Goal: Task Accomplishment & Management: Manage account settings

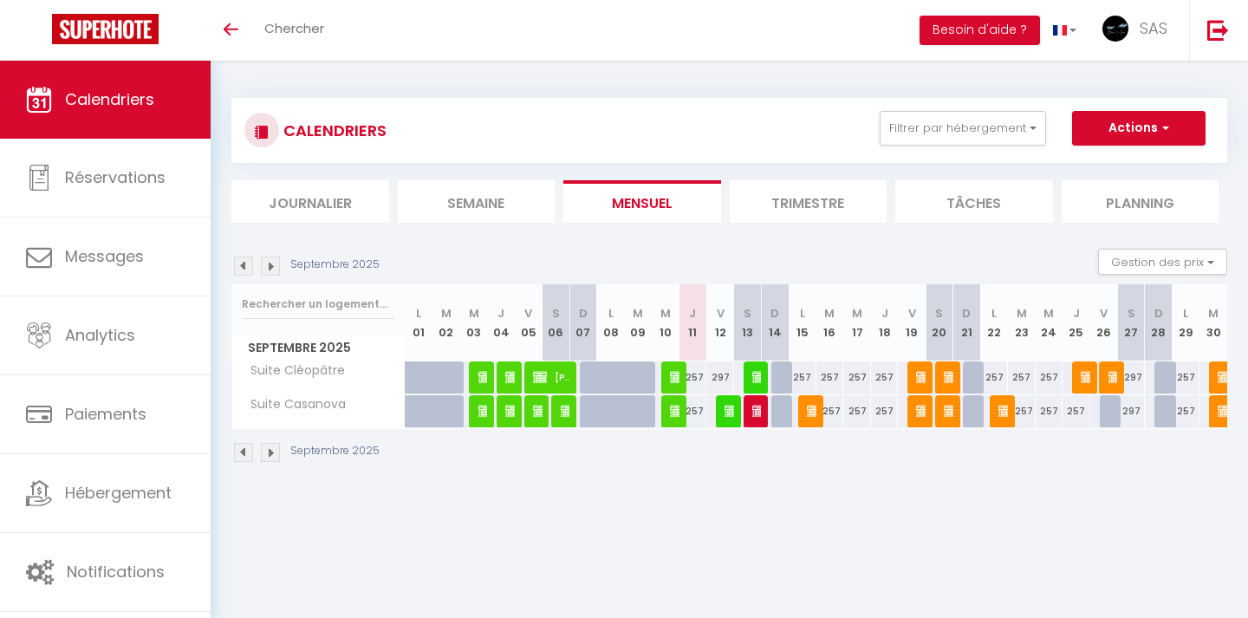
click at [731, 409] on img at bounding box center [731, 411] width 14 height 14
select select "OK"
select select "0"
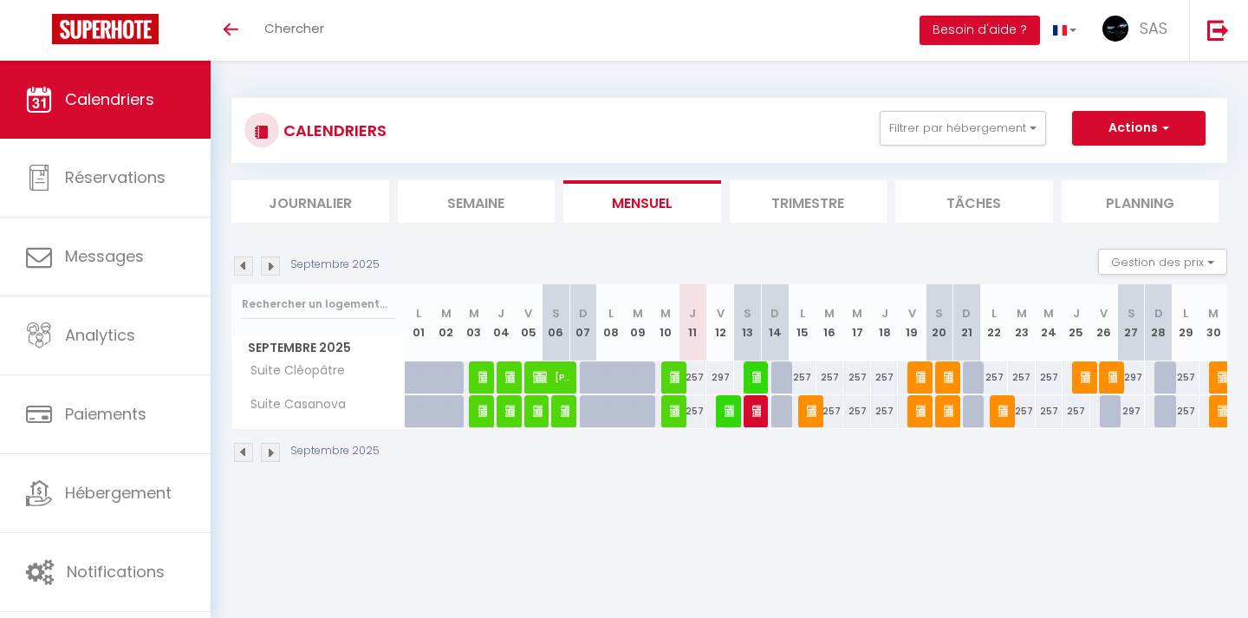
select select "1"
select select
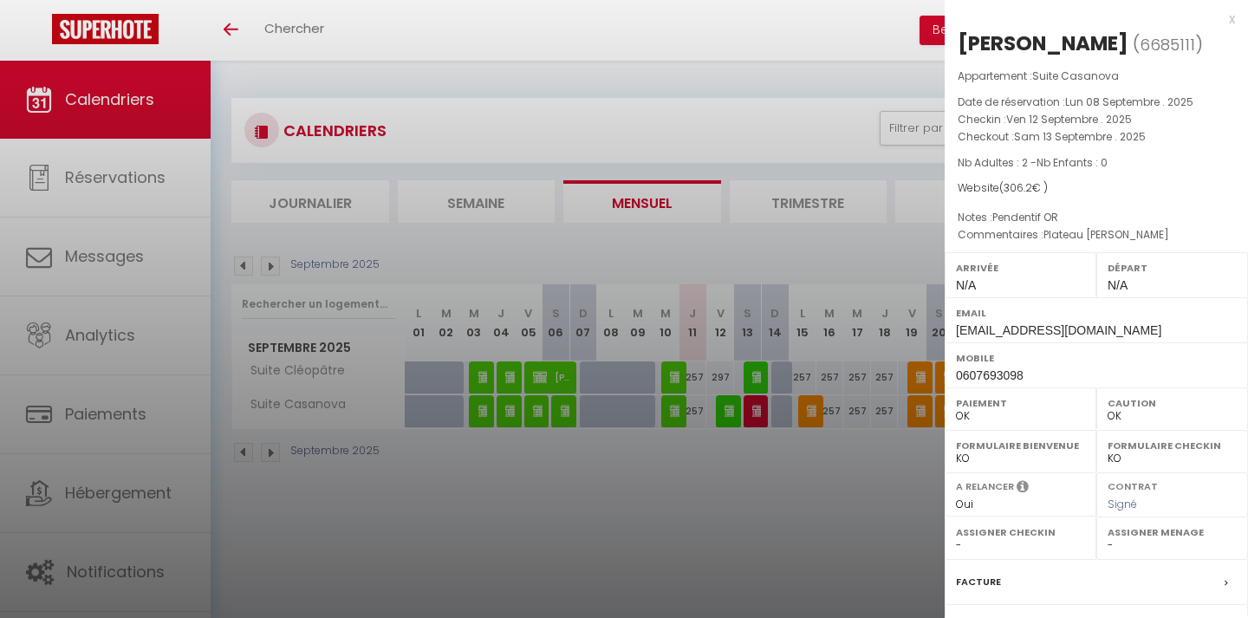
click at [677, 514] on div at bounding box center [624, 309] width 1248 height 618
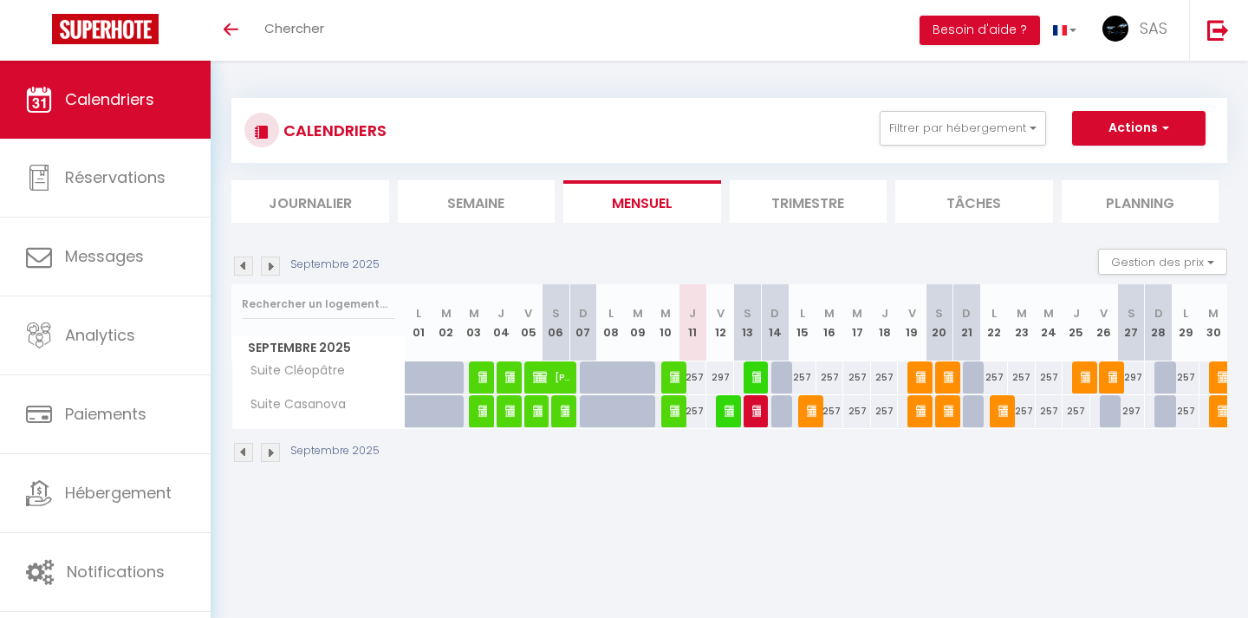
click at [755, 377] on img at bounding box center [759, 377] width 14 height 14
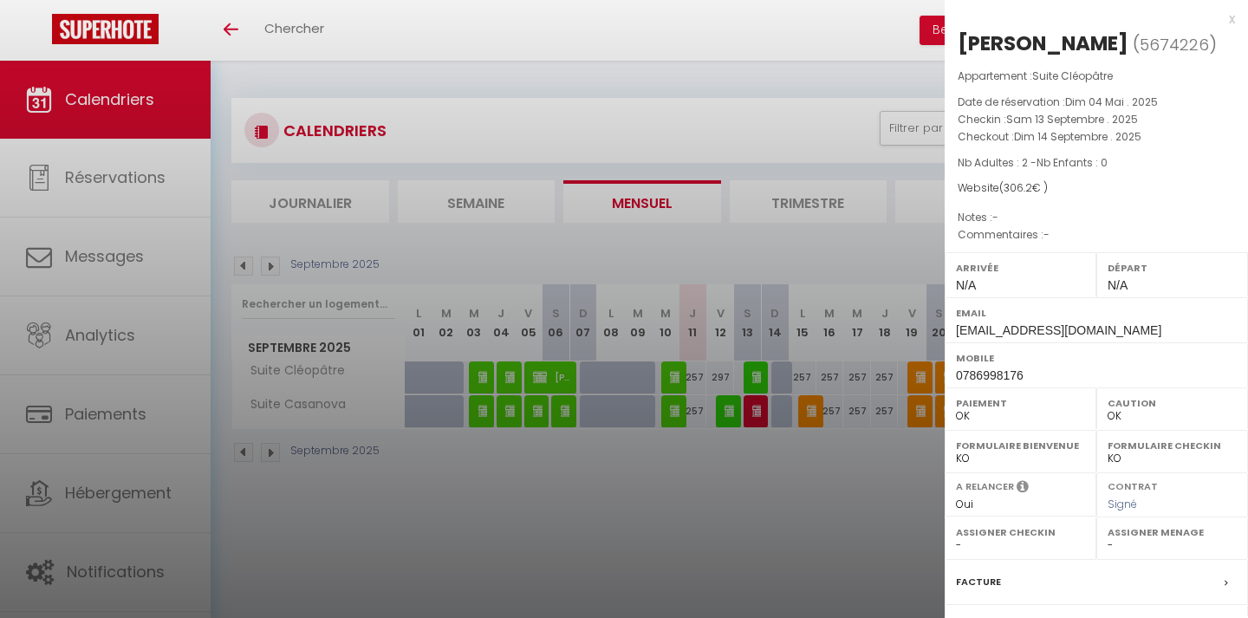
click at [718, 512] on div at bounding box center [624, 309] width 1248 height 618
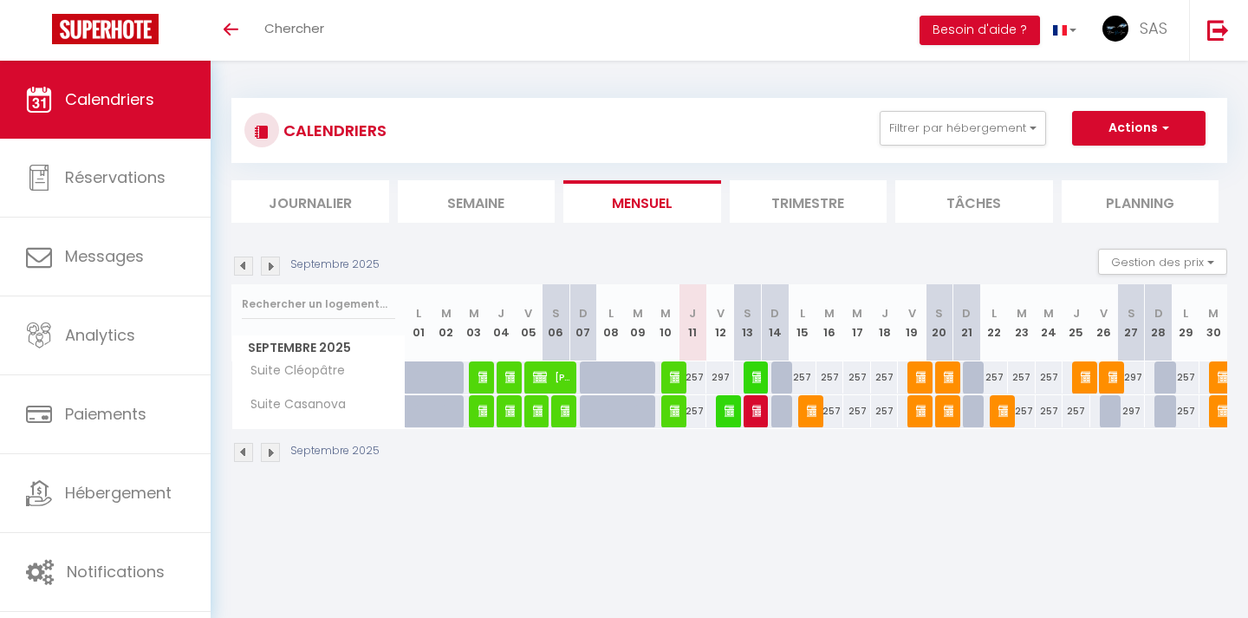
click at [754, 410] on img at bounding box center [759, 411] width 14 height 14
select select "KO"
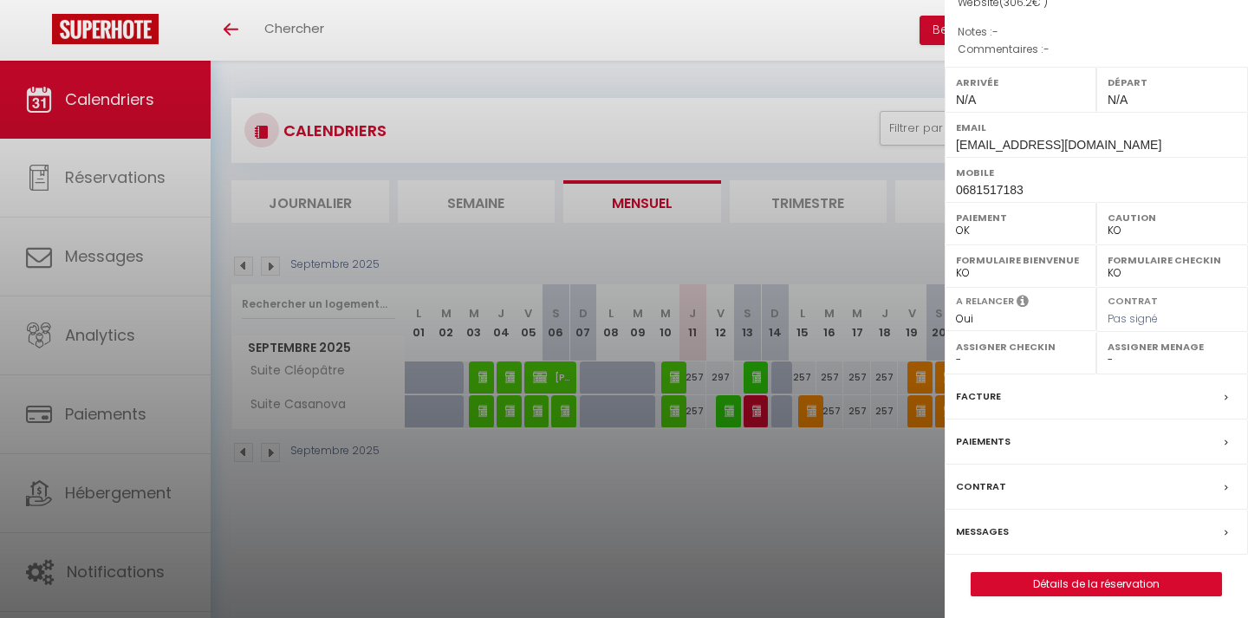
scroll to position [185, 0]
click at [1036, 580] on link "Détails de la réservation" at bounding box center [1096, 585] width 250 height 23
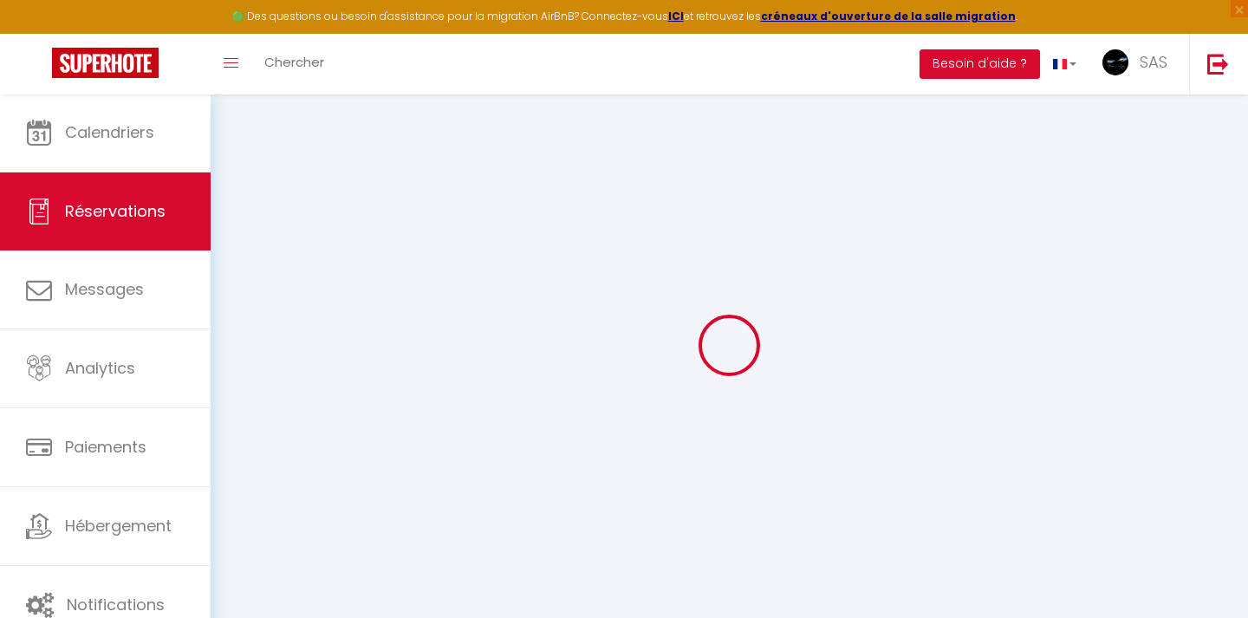
select select
checkbox input "false"
select select
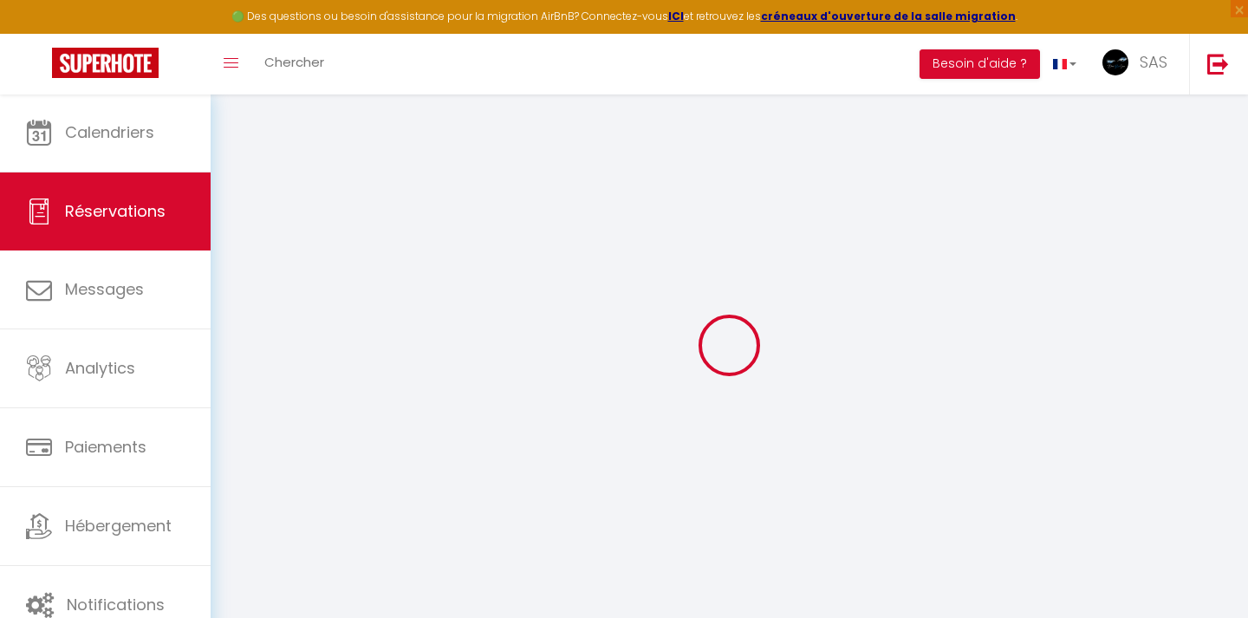
checkbox input "false"
type input "9.2"
select select
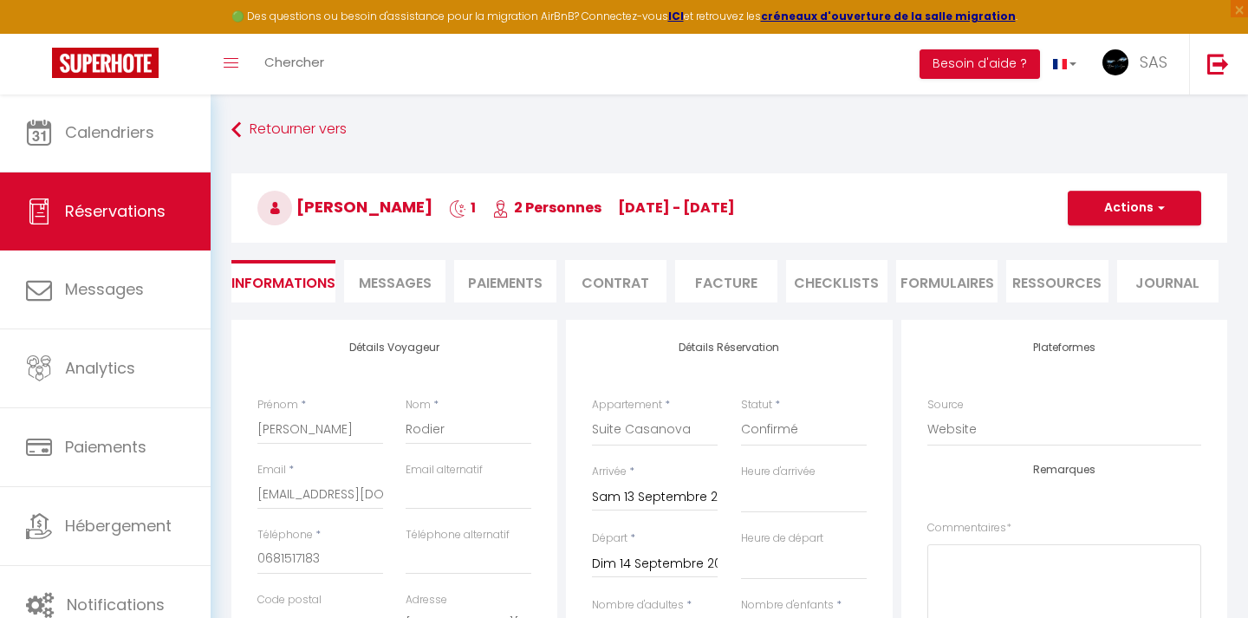
checkbox input "false"
select select
click at [357, 285] on li "Messages" at bounding box center [394, 281] width 101 height 42
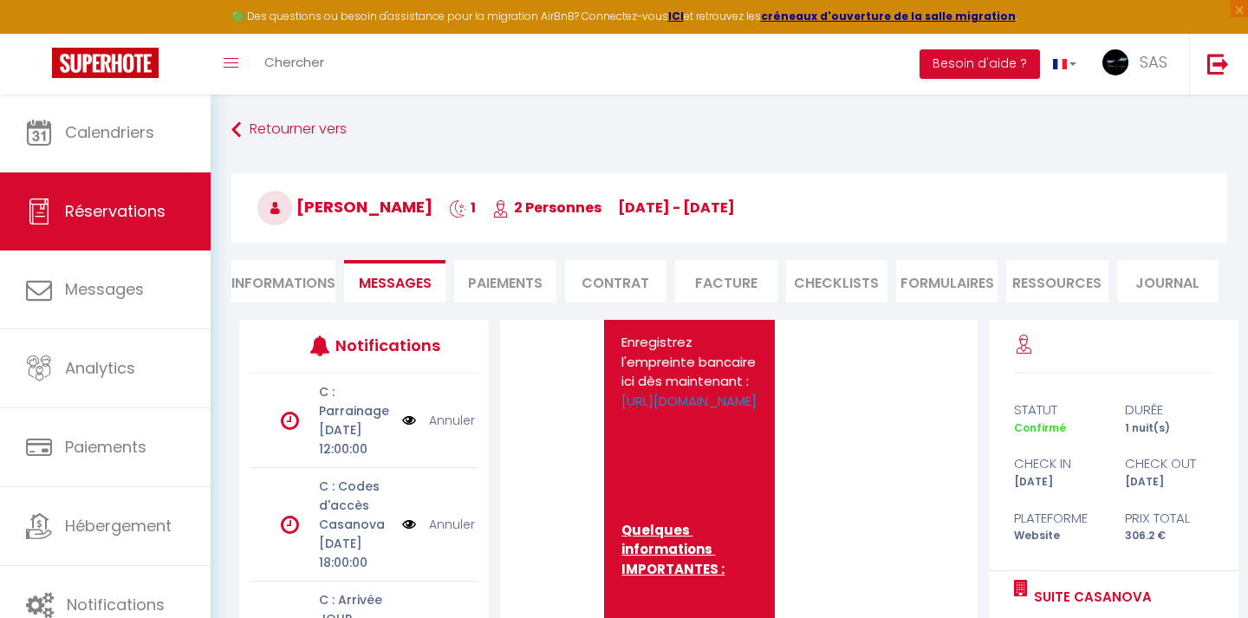
scroll to position [7783, 0]
click at [269, 287] on li "Informations" at bounding box center [283, 281] width 104 height 42
select select
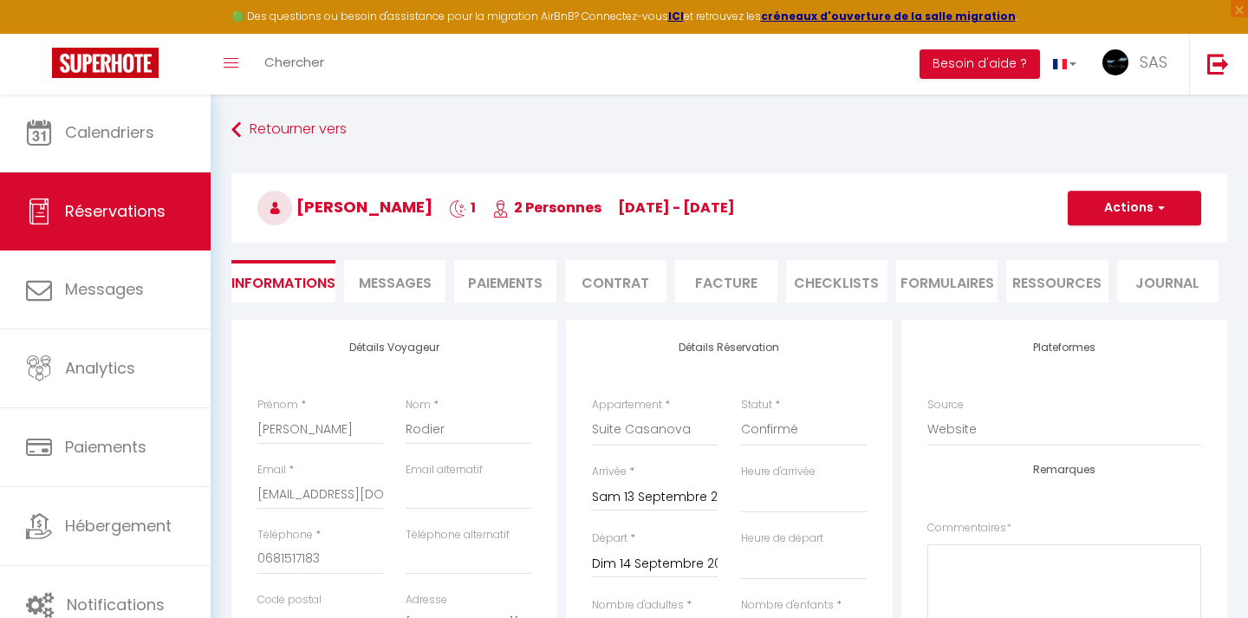
click at [283, 120] on link "Retourner vers" at bounding box center [729, 129] width 996 height 31
select select
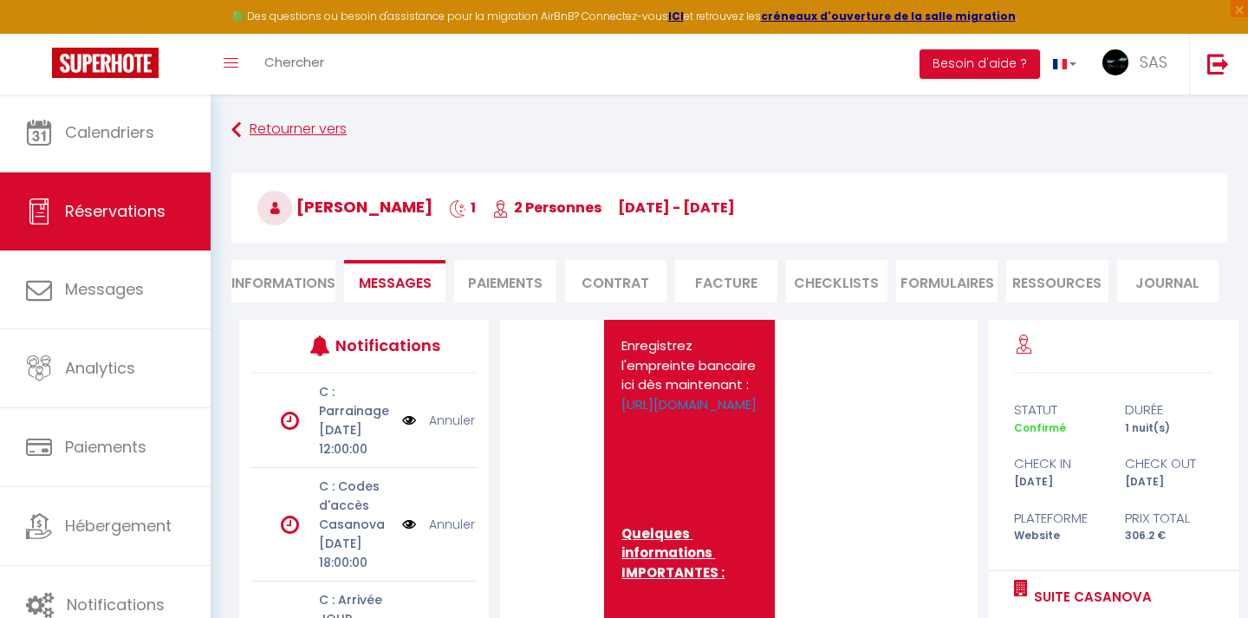
select select
click at [265, 126] on link "Retourner vers" at bounding box center [729, 129] width 996 height 31
select select
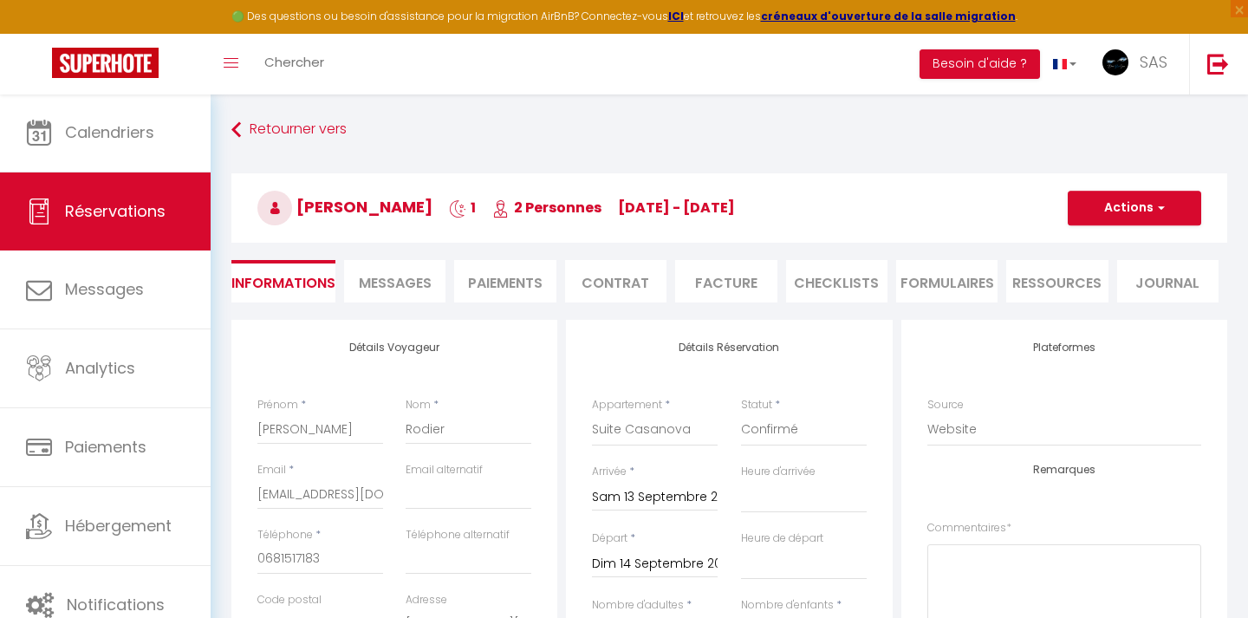
click at [131, 201] on span "Réservations" at bounding box center [115, 211] width 101 height 22
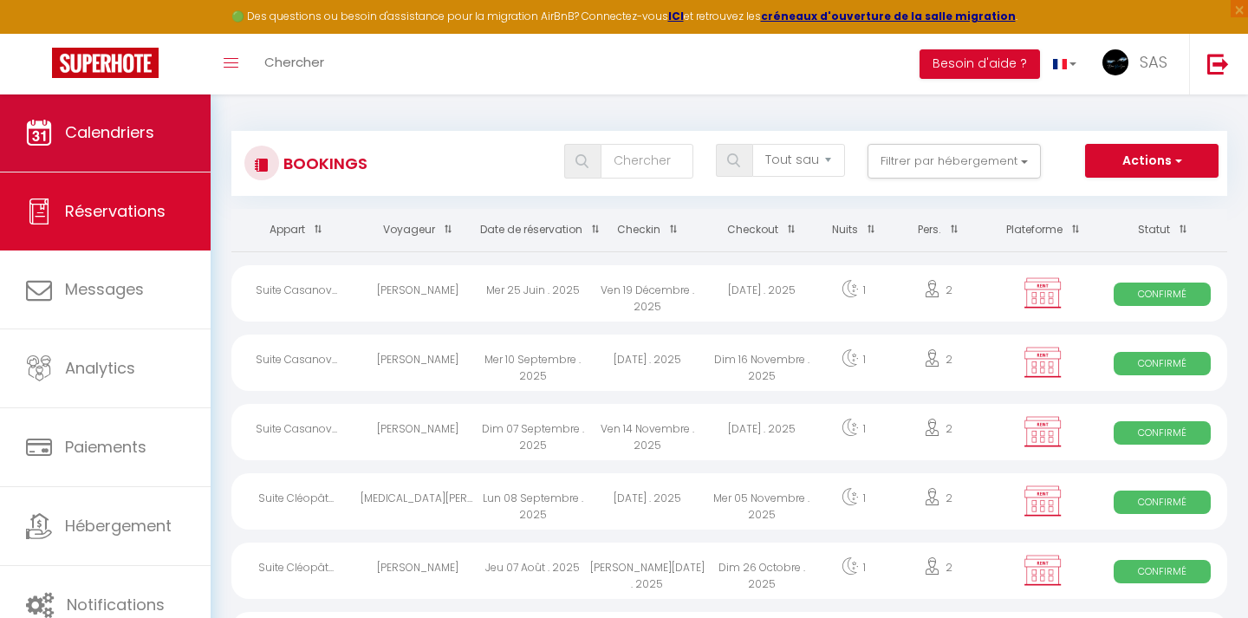
click at [158, 163] on link "Calendriers" at bounding box center [105, 133] width 211 height 78
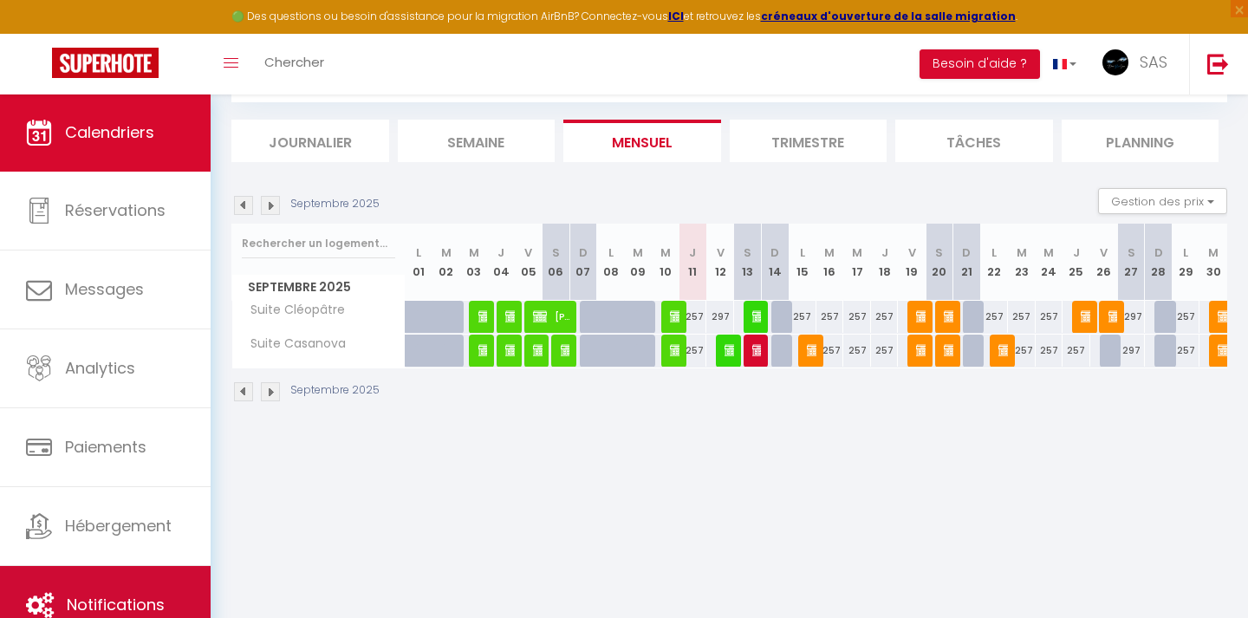
scroll to position [94, 0]
click at [122, 601] on span "Notifications" at bounding box center [116, 605] width 98 height 22
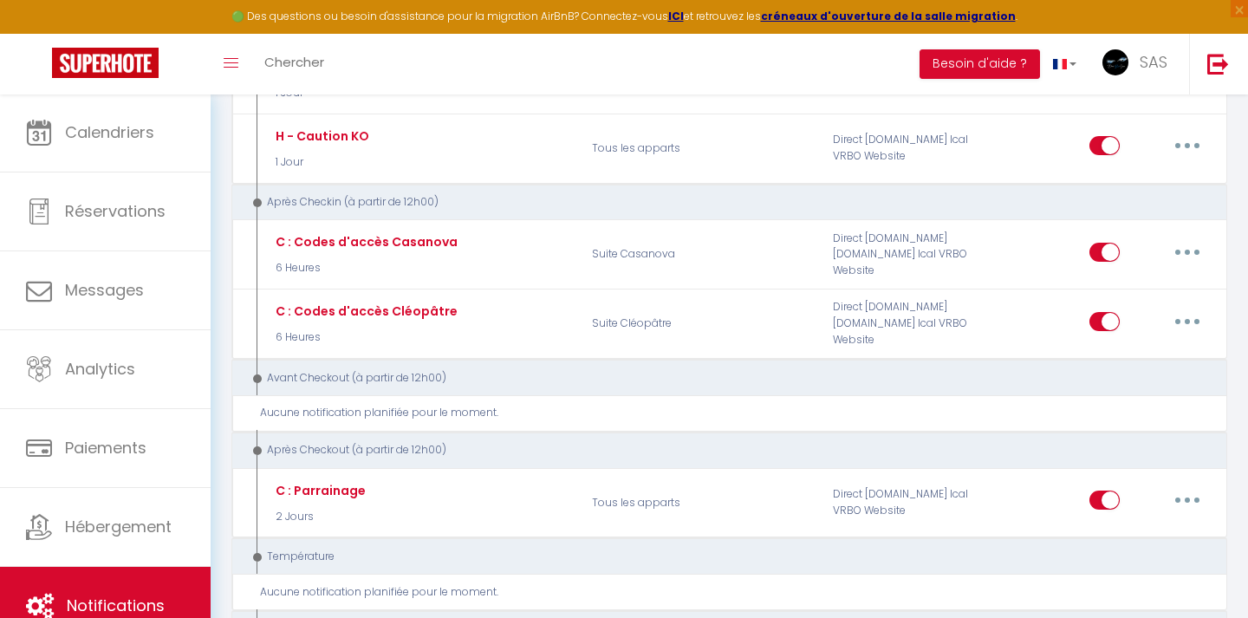
scroll to position [1096, 0]
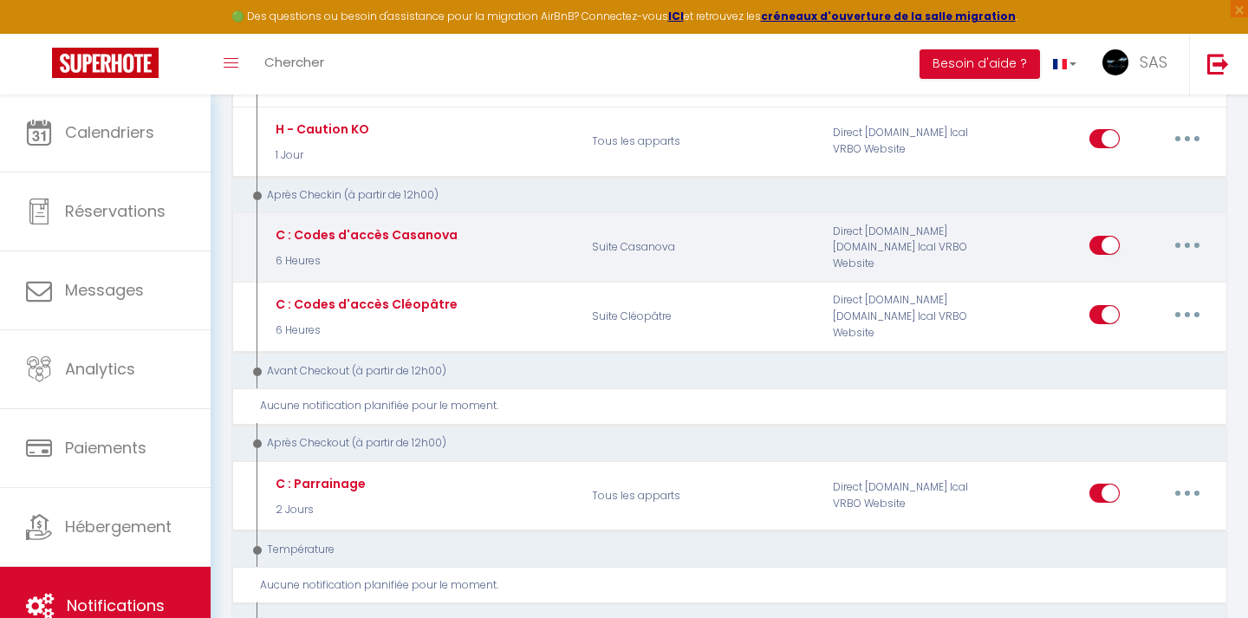
click at [1196, 231] on button "button" at bounding box center [1187, 245] width 49 height 28
click at [1122, 270] on link "Editer" at bounding box center [1142, 284] width 128 height 29
type input "C : Codes d'accès Casanova"
select select "3"
select select "sms"
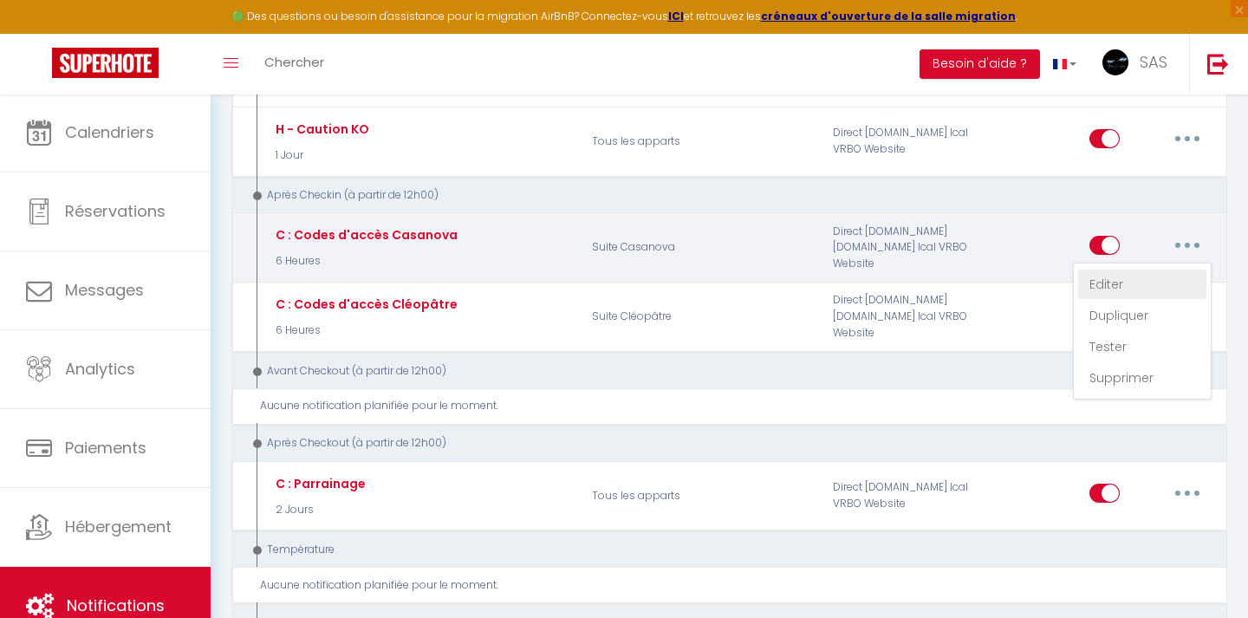
select select "6 Heures"
select select "if_deposit_is_paid"
checkbox input "true"
checkbox input "false"
checkbox input "true"
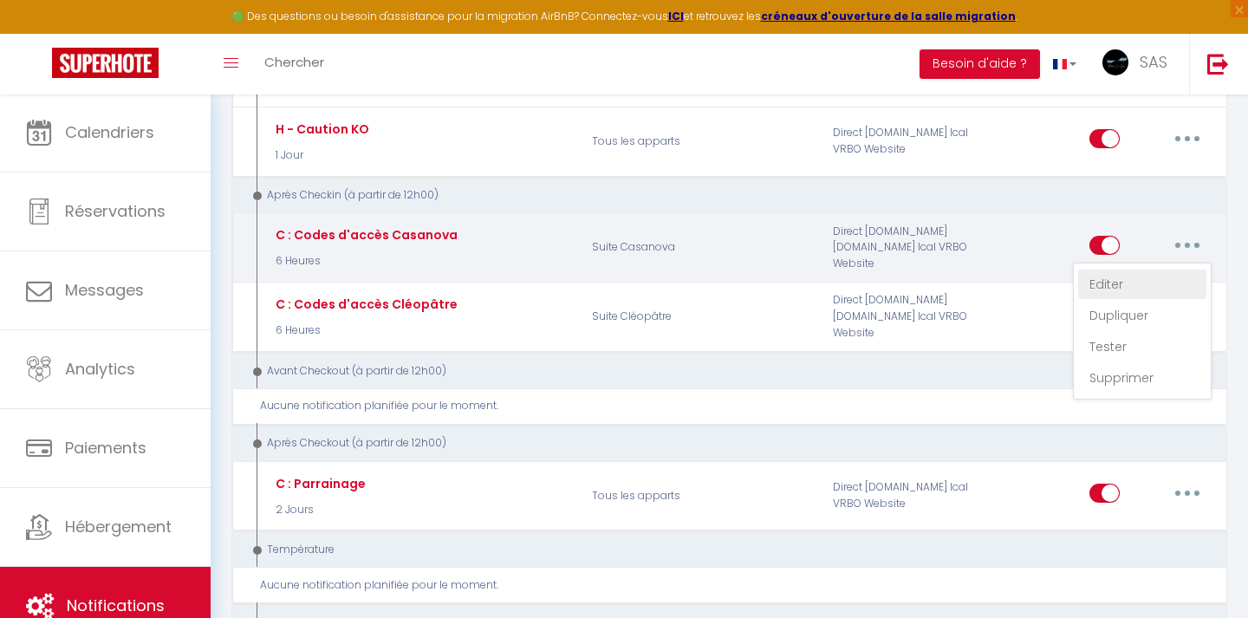
radio input "true"
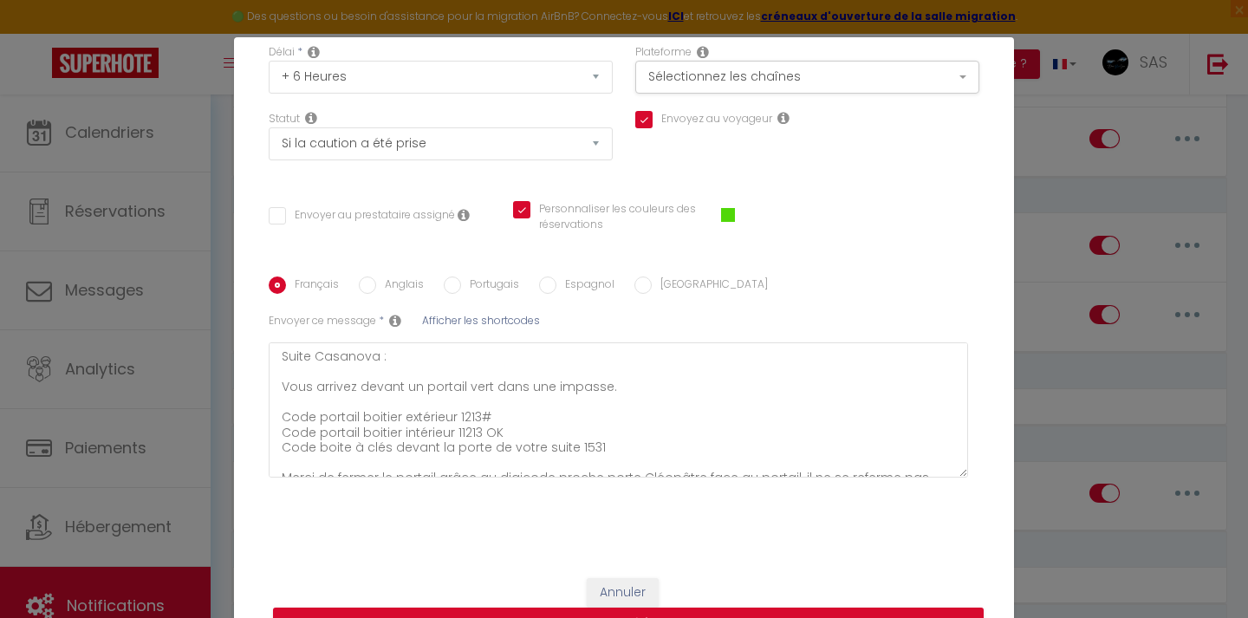
scroll to position [208, 0]
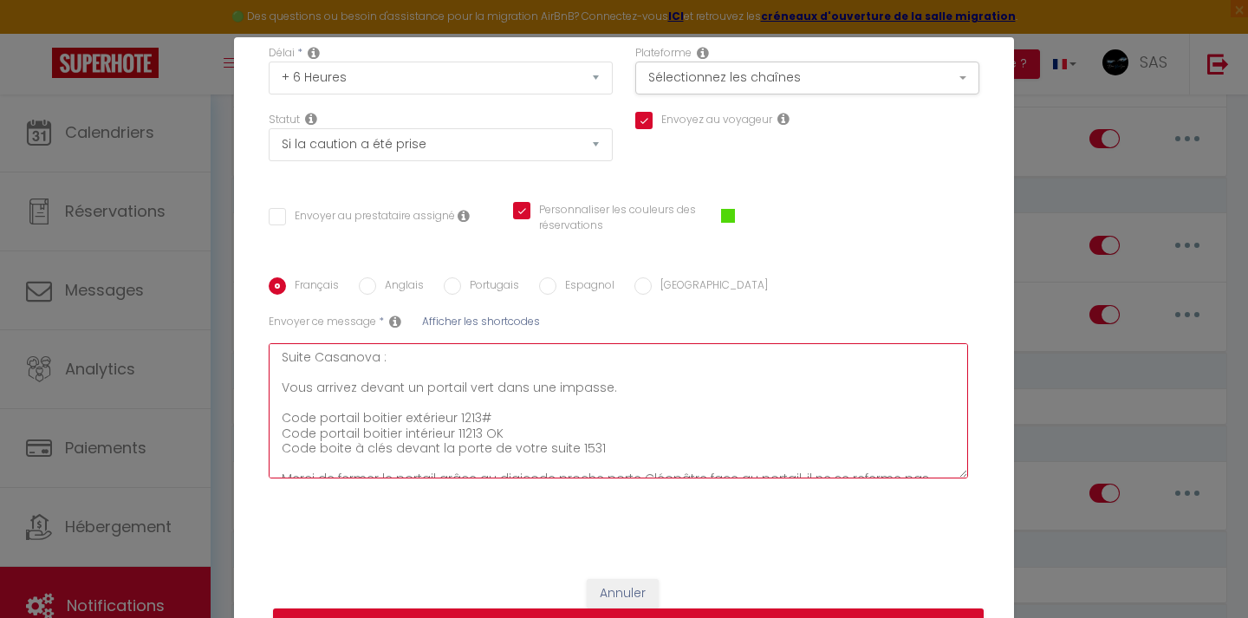
click at [623, 447] on textarea "Suite Casanova : Vous arrivez devant un portail vert dans une impasse. Code por…" at bounding box center [618, 410] width 699 height 135
type textarea "Suite Casanova : Vous arrivez devant un portail vert dans une impasse. Code por…"
checkbox input "true"
checkbox input "false"
checkbox input "true"
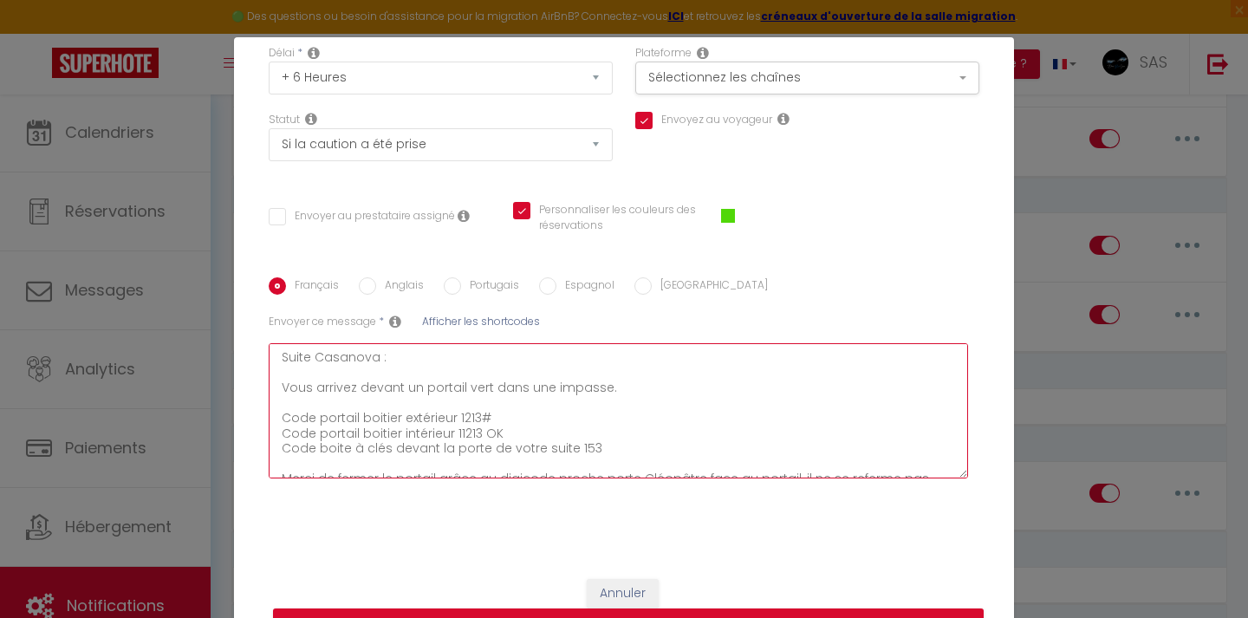
type textarea "Suite Casanova : Vous arrivez devant un portail vert dans une impasse. Code por…"
checkbox input "true"
checkbox input "false"
checkbox input "true"
type textarea "Suite Casanova : Vous arrivez devant un portail vert dans une impasse. Code por…"
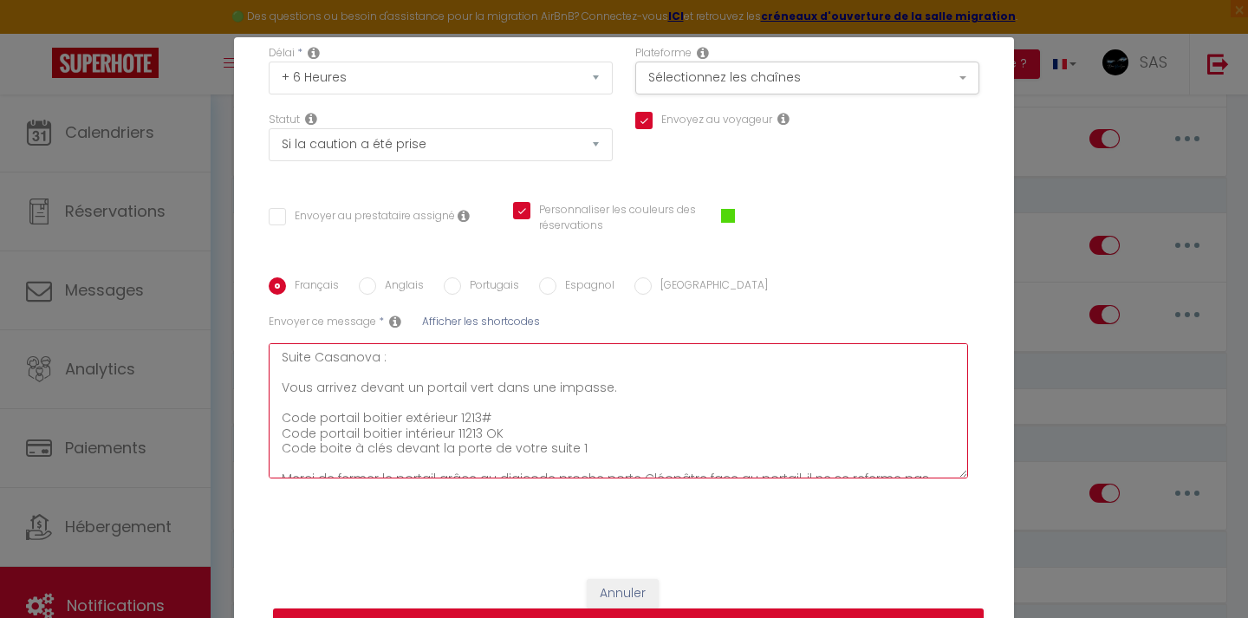
checkbox input "true"
checkbox input "false"
checkbox input "true"
type textarea "Suite Casanova : Vous arrivez devant un portail vert dans une impasse. Code por…"
checkbox input "true"
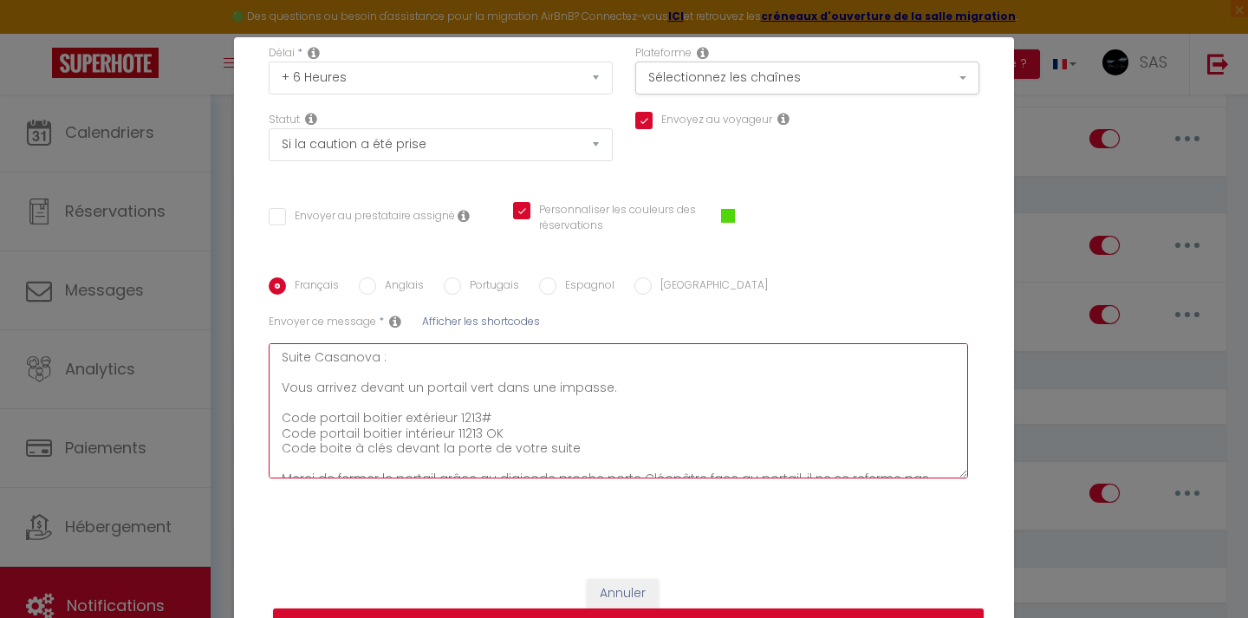
checkbox input "false"
checkbox input "true"
type textarea "Suite Casanova : Vous arrivez devant un portail vert dans une impasse. Code por…"
checkbox input "true"
checkbox input "false"
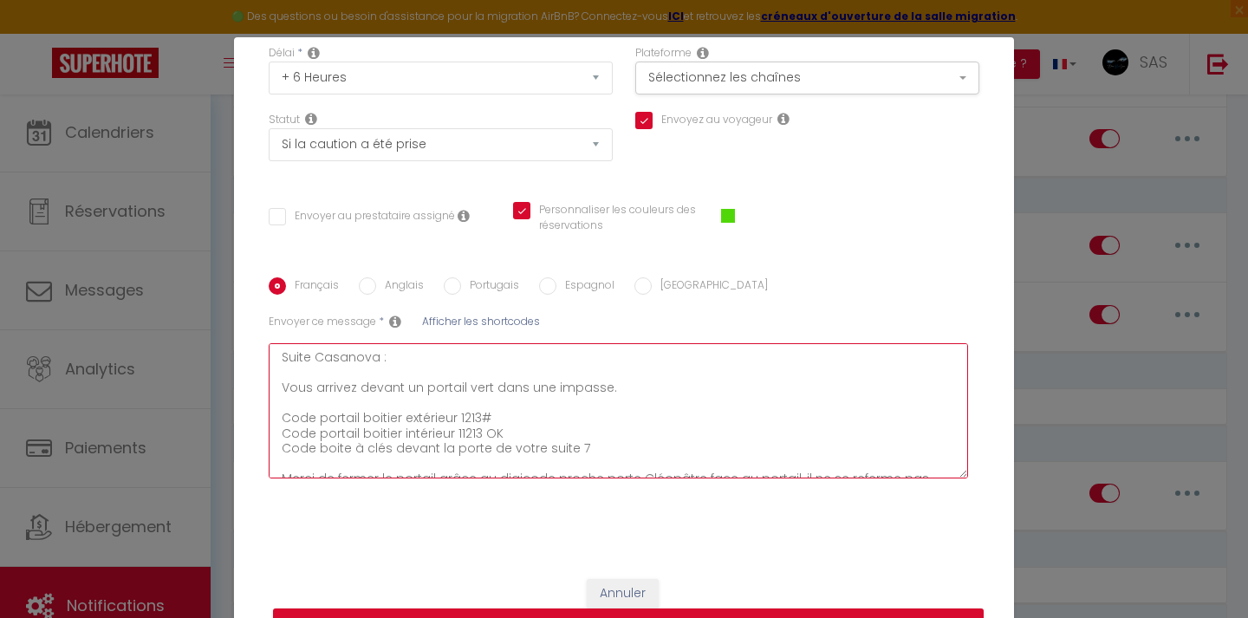
checkbox input "true"
type textarea "Suite Casanova : Vous arrivez devant un portail vert dans une impasse. Code por…"
checkbox input "true"
checkbox input "false"
checkbox input "true"
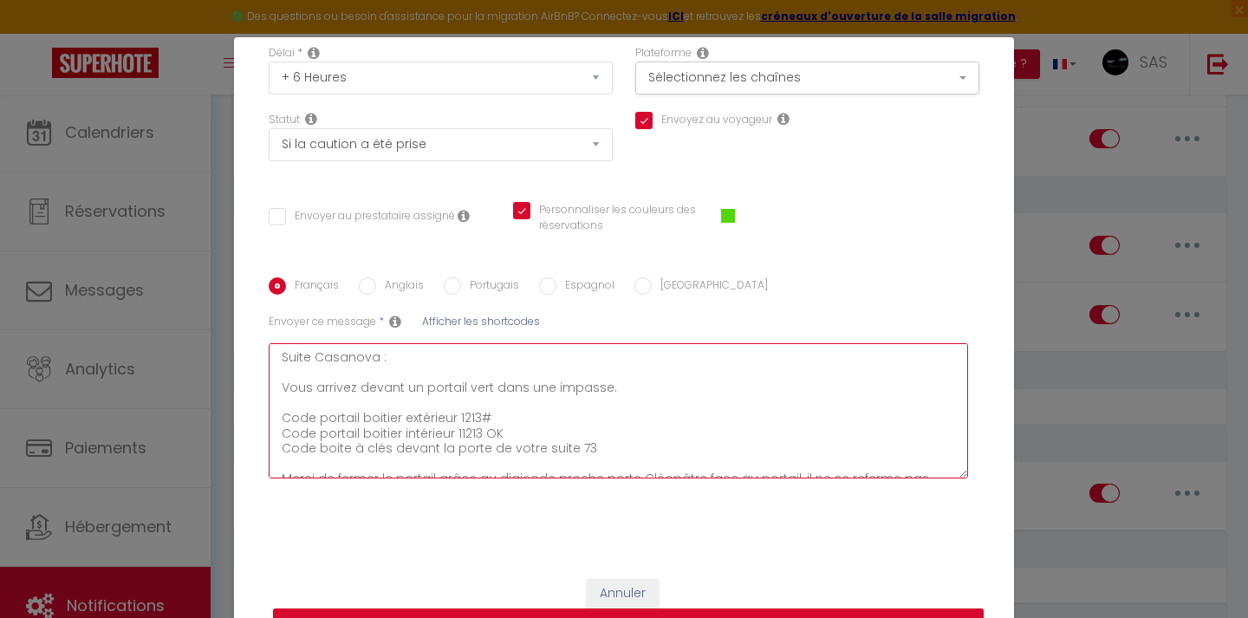
type textarea "Suite Casanova : Vous arrivez devant un portail vert dans une impasse. Code por…"
checkbox input "true"
checkbox input "false"
checkbox input "true"
type textarea "Suite Casanova : Vous arrivez devant un portail vert dans une impasse. Code por…"
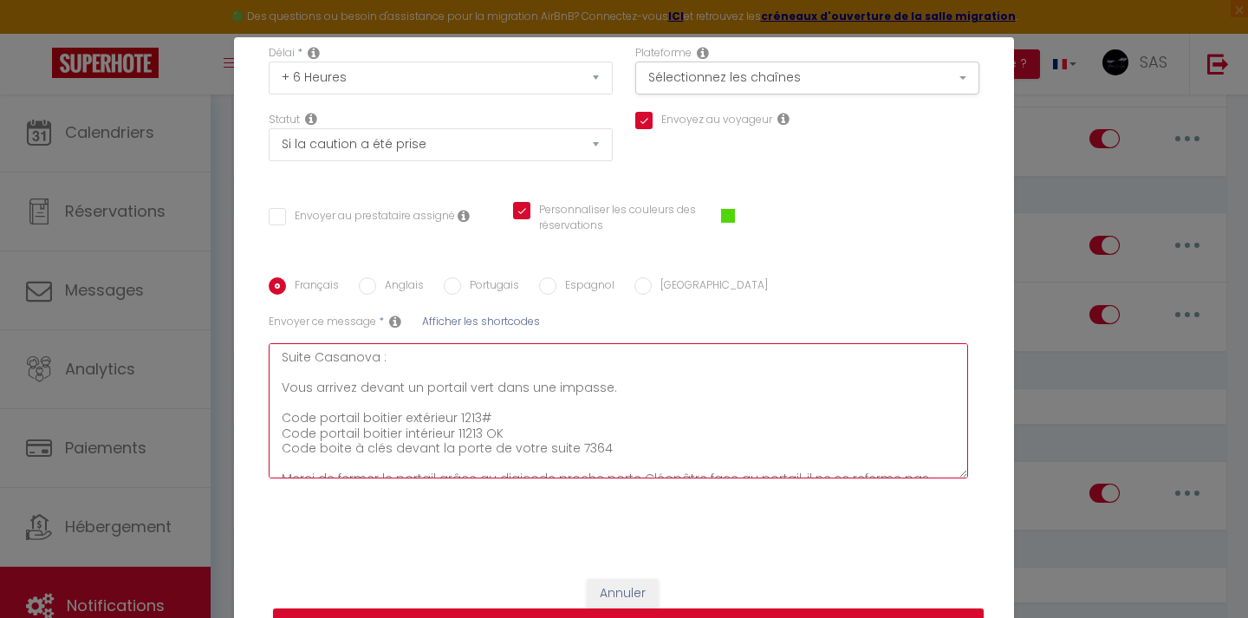
checkbox input "true"
checkbox input "false"
checkbox input "true"
click at [684, 420] on textarea "Suite Casanova : Vous arrivez devant un portail vert dans une impasse. Code por…" at bounding box center [618, 410] width 699 height 135
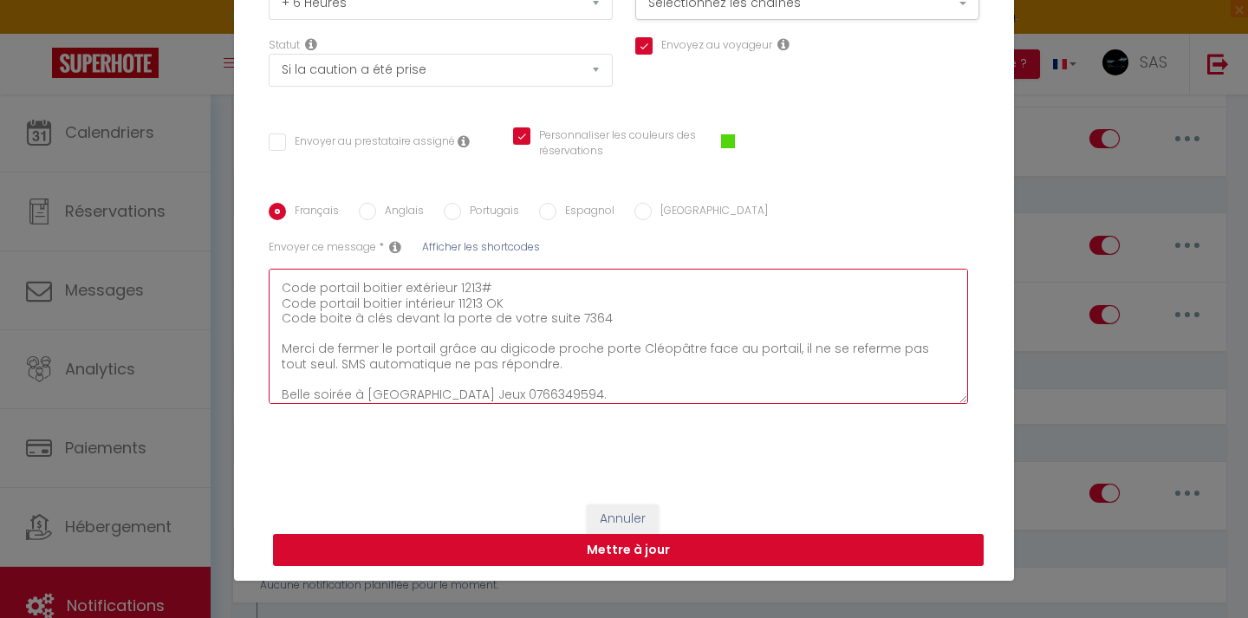
scroll to position [75, 0]
type textarea "Suite Casanova : Vous arrivez devant un portail vert dans une impasse. Code por…"
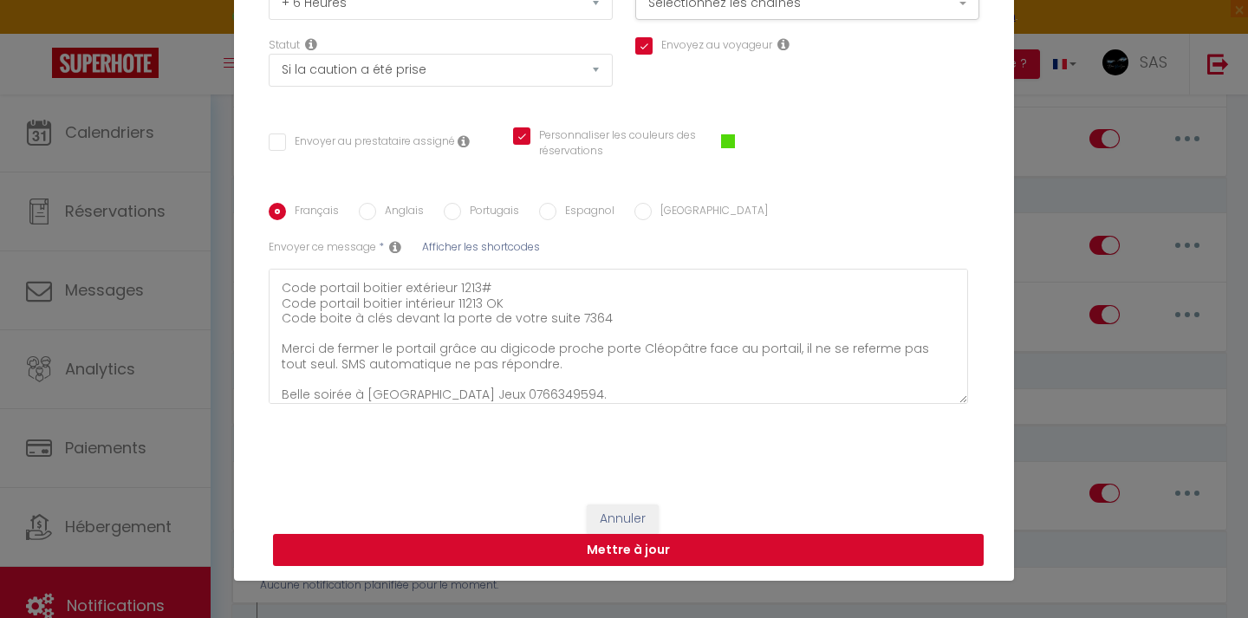
click at [757, 553] on button "Mettre à jour" at bounding box center [628, 550] width 711 height 33
checkbox input "true"
checkbox input "false"
checkbox input "true"
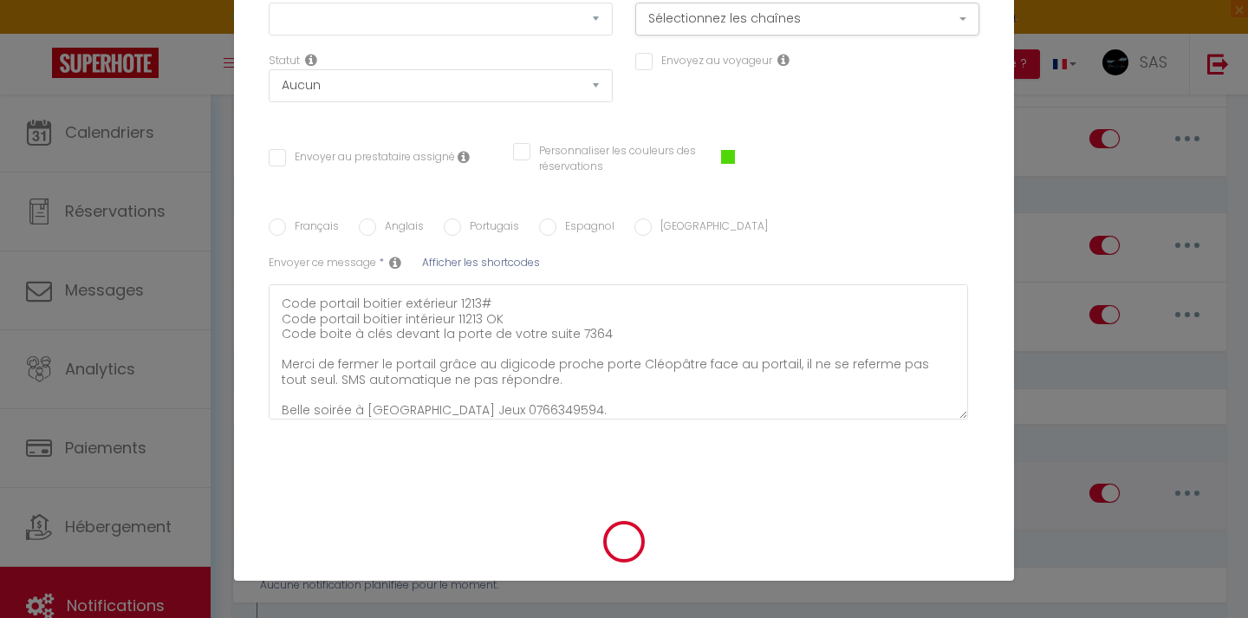
scroll to position [0, 0]
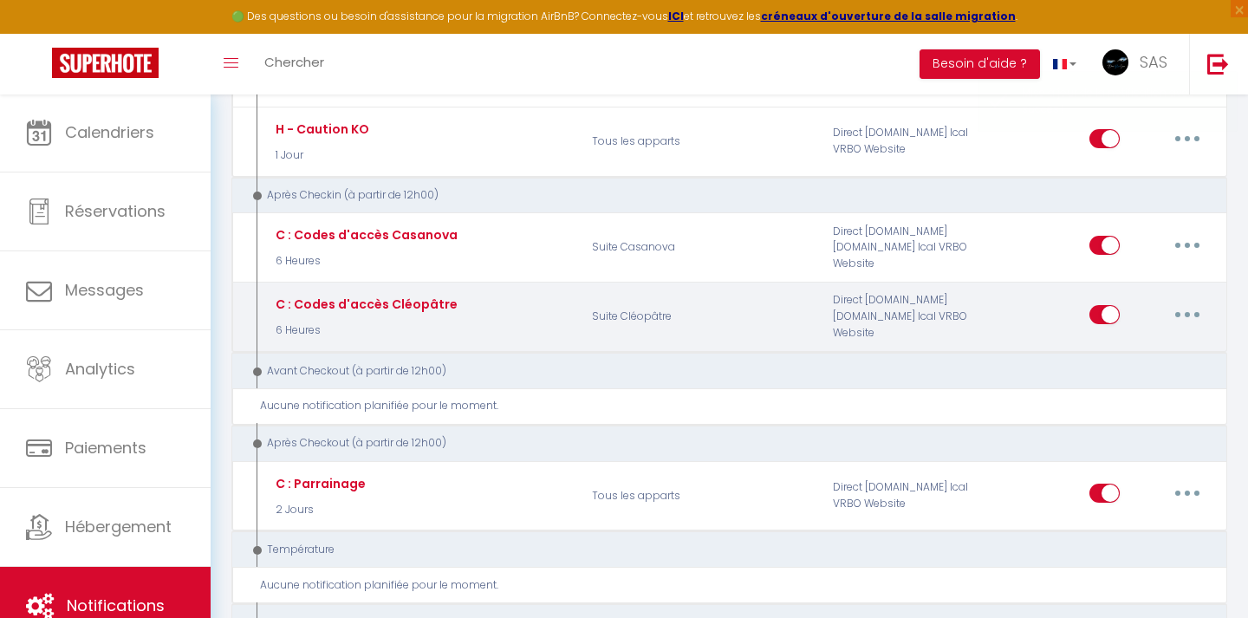
click at [1186, 312] on icon "button" at bounding box center [1187, 314] width 5 height 5
click at [1114, 339] on link "Editer" at bounding box center [1142, 353] width 128 height 29
type input "C : Codes d'accès Cléopâtre"
select select "3"
select select "sms"
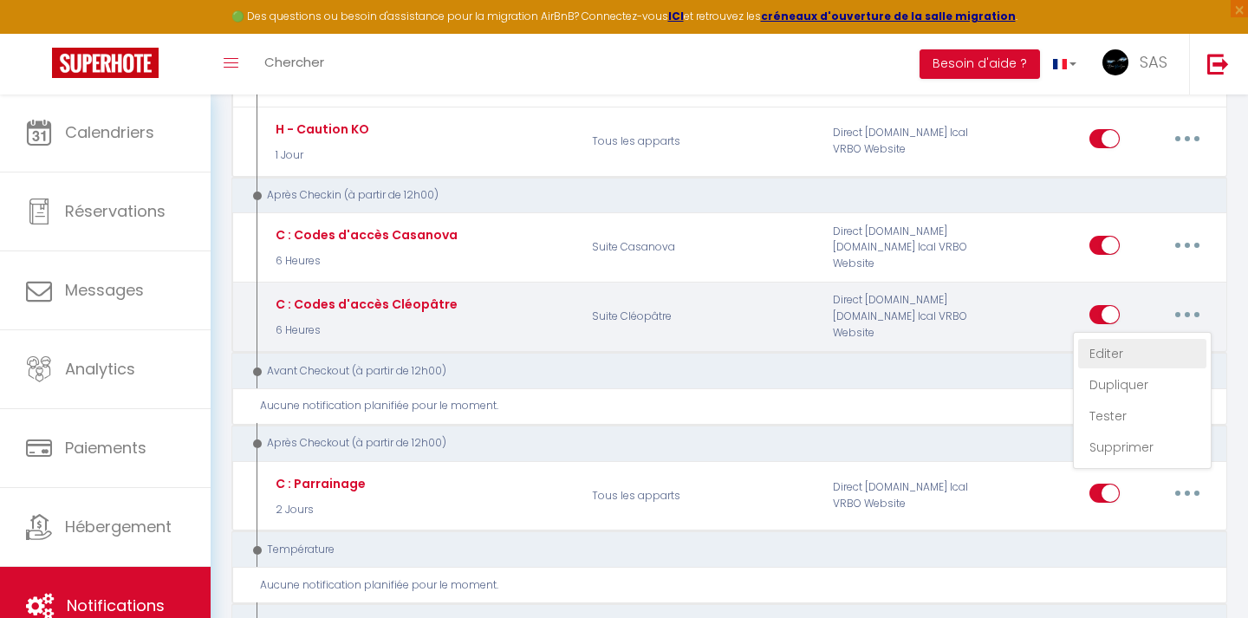
select select "6 Heures"
select select "if_deposit_is_paid"
checkbox input "true"
checkbox input "false"
checkbox input "true"
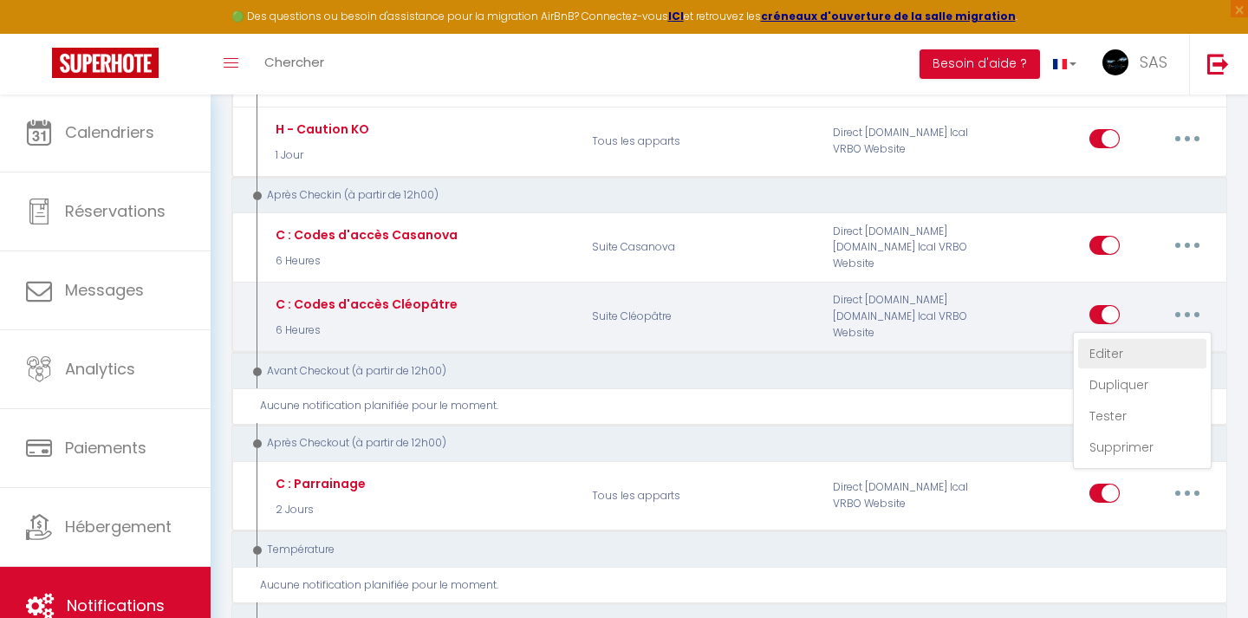
radio input "true"
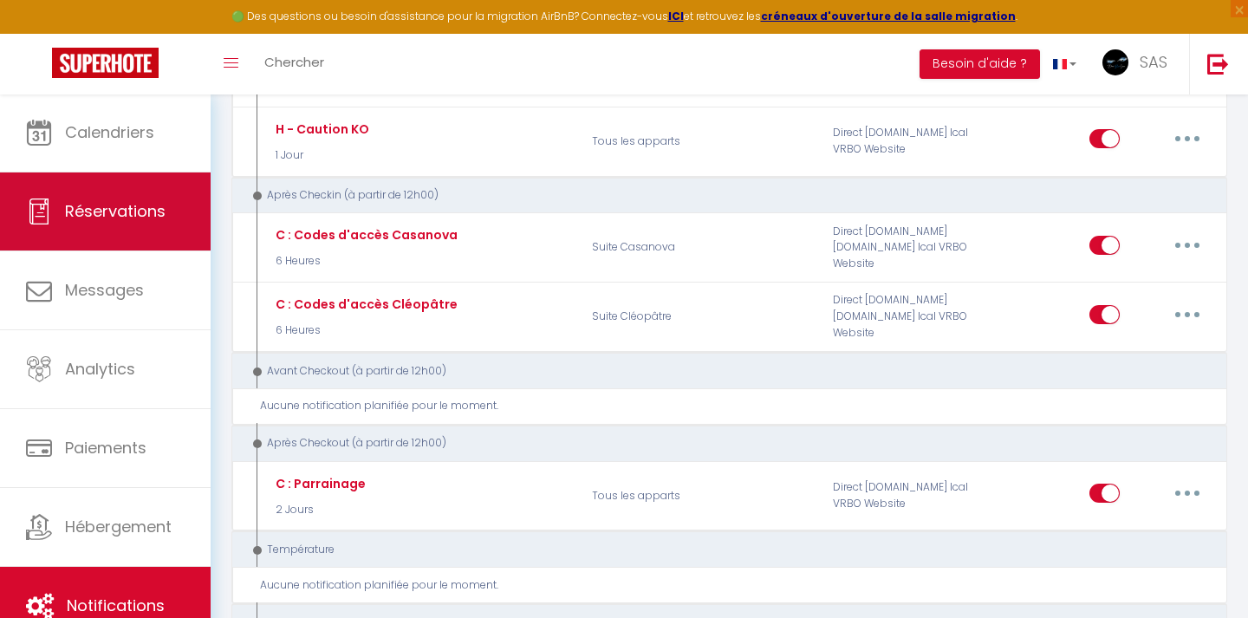
click at [121, 205] on span "Réservations" at bounding box center [115, 211] width 101 height 22
select select "not_cancelled"
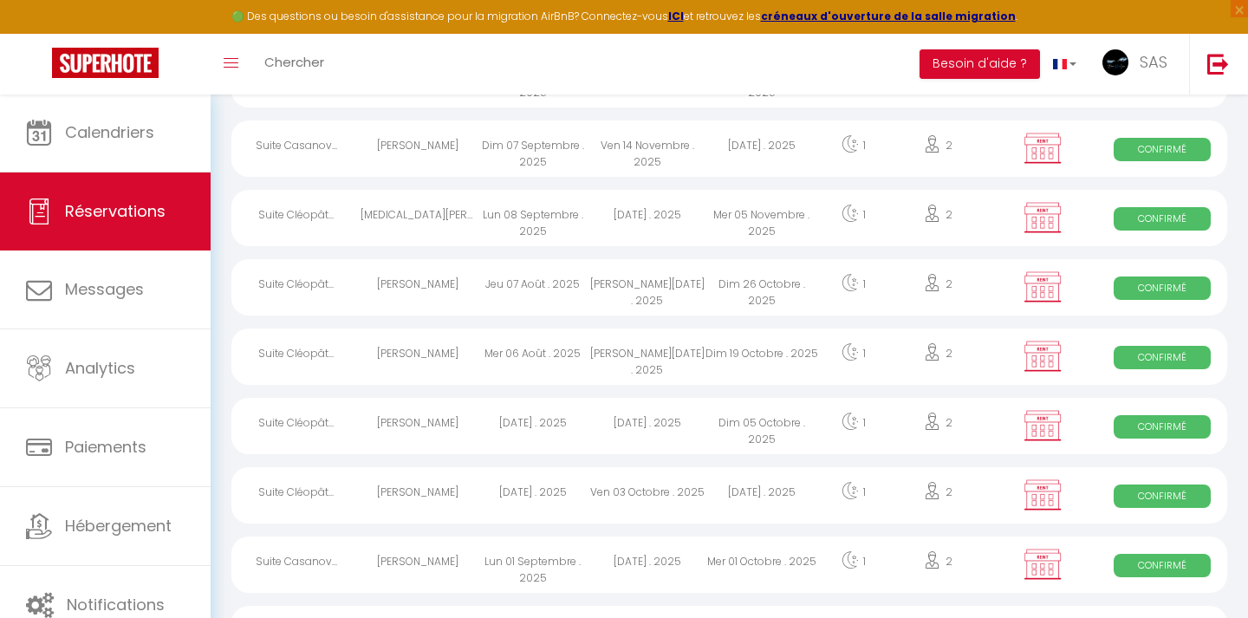
scroll to position [328, 0]
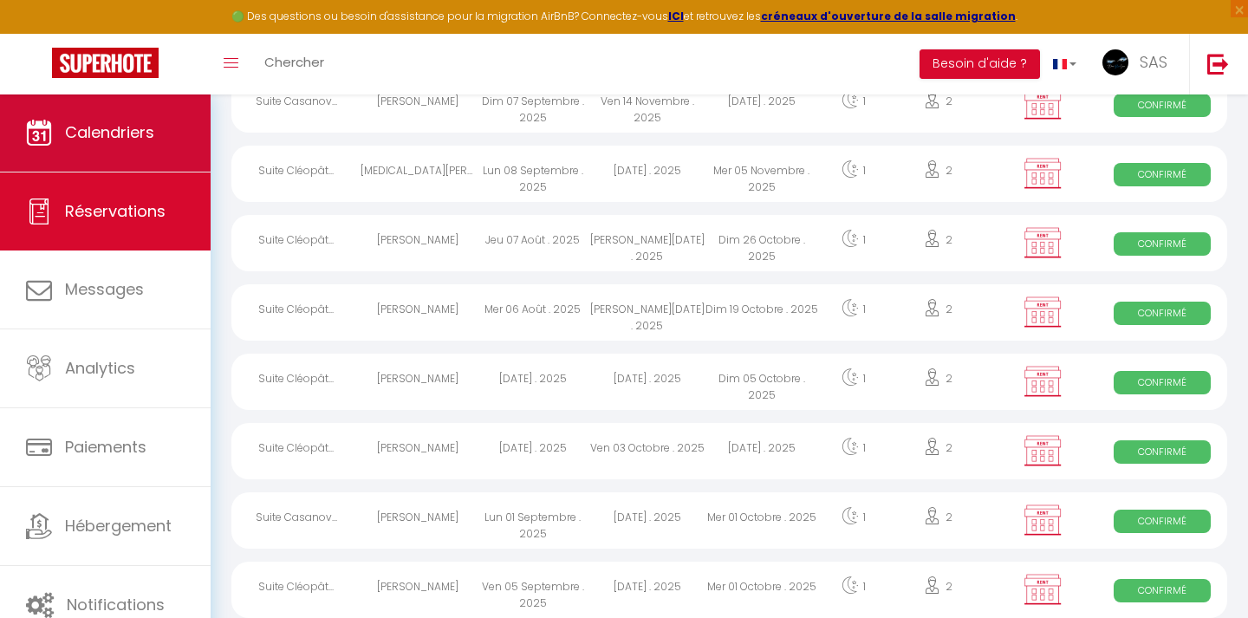
click at [147, 154] on link "Calendriers" at bounding box center [105, 133] width 211 height 78
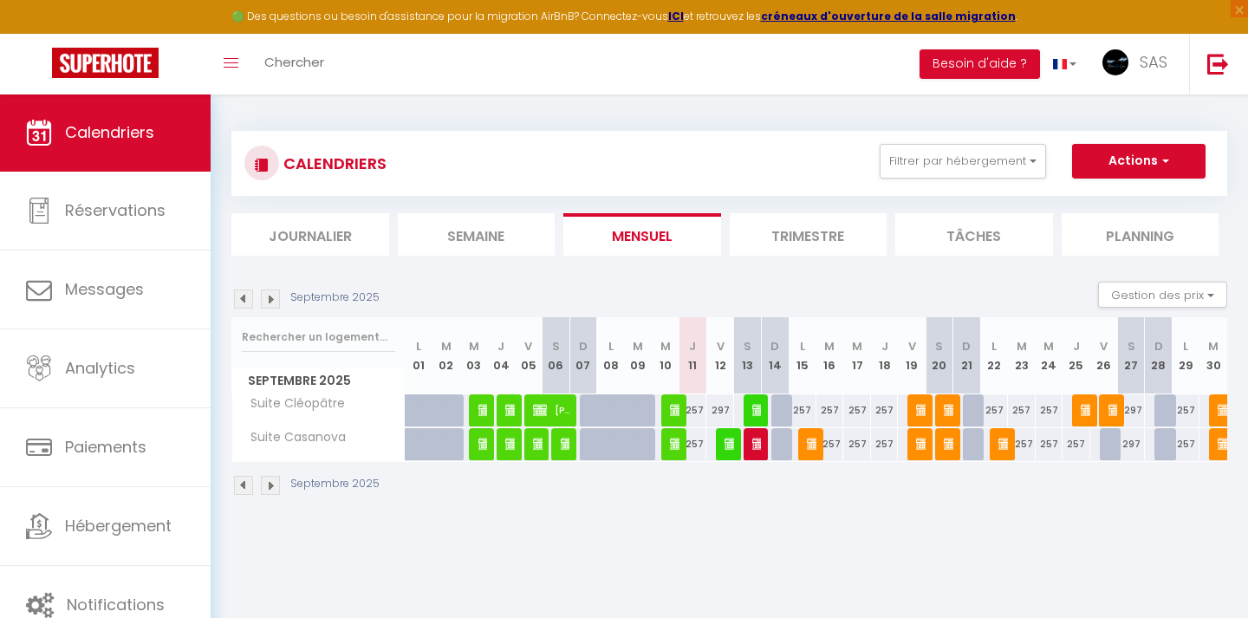
click at [668, 450] on div at bounding box center [675, 444] width 28 height 33
click at [673, 448] on img at bounding box center [677, 444] width 14 height 14
select select "OK"
select select "0"
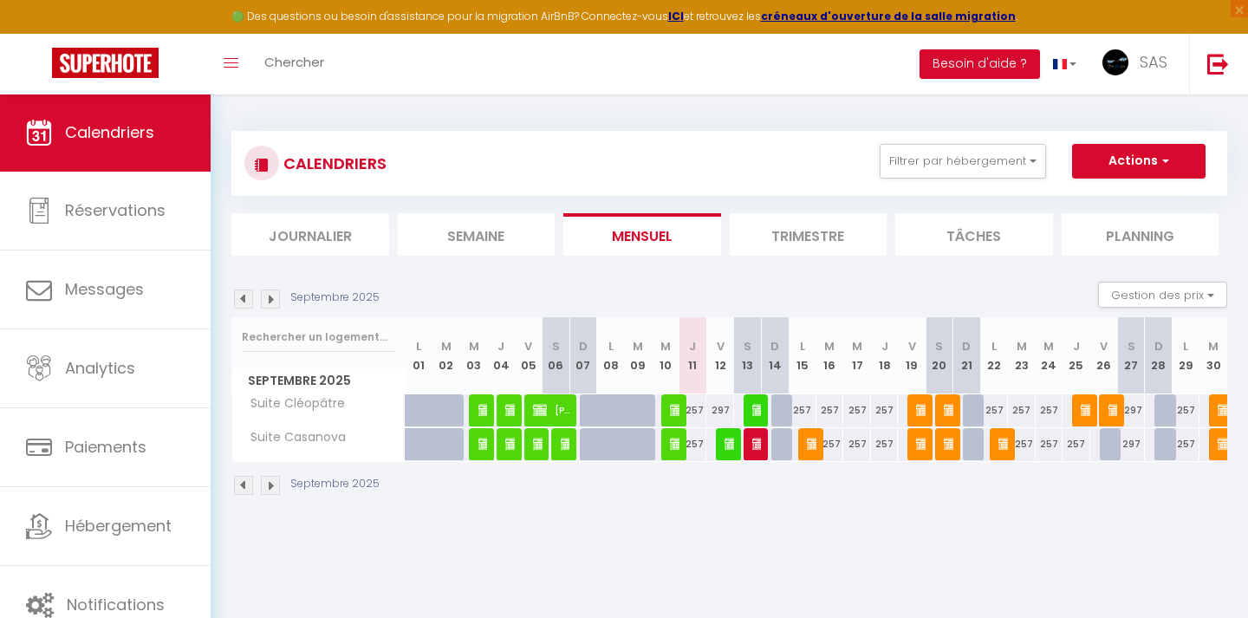
select select "0"
select select "1"
select select
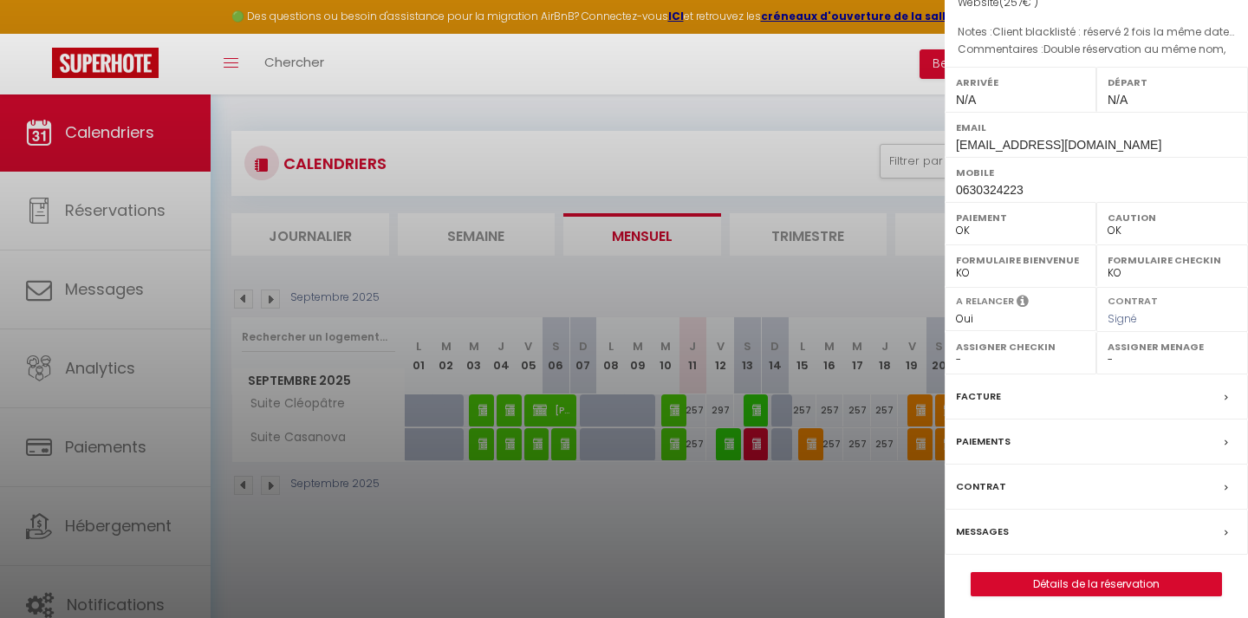
scroll to position [185, 0]
click at [996, 523] on label "Messages" at bounding box center [982, 532] width 53 height 18
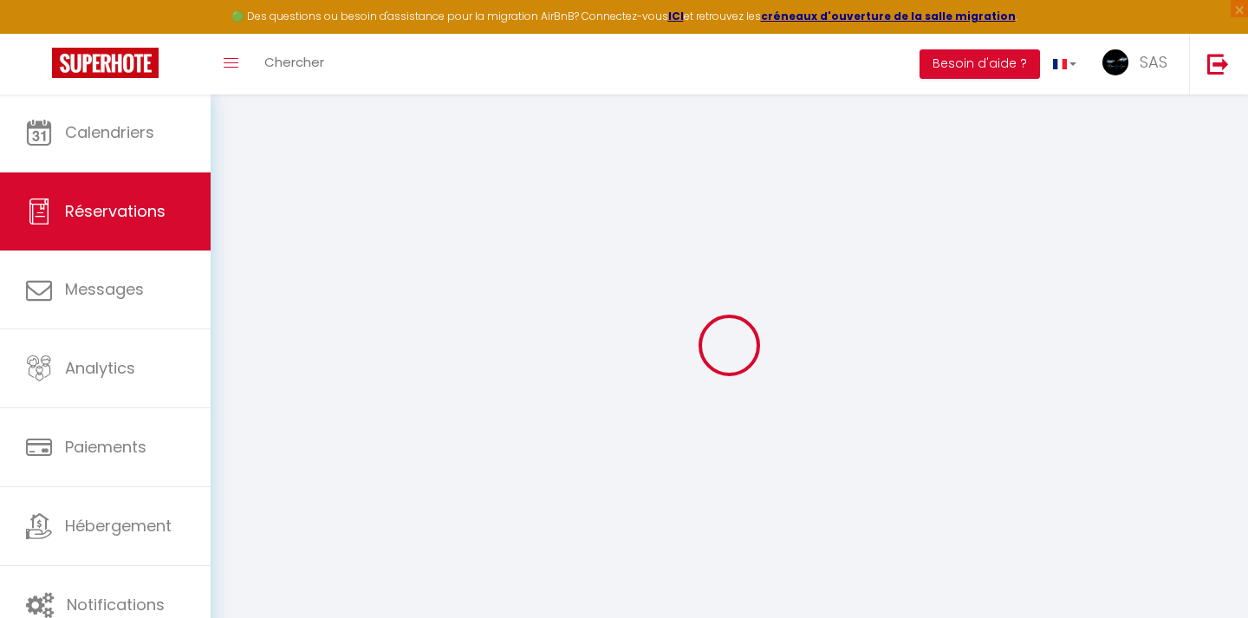
select select
checkbox input "false"
select select
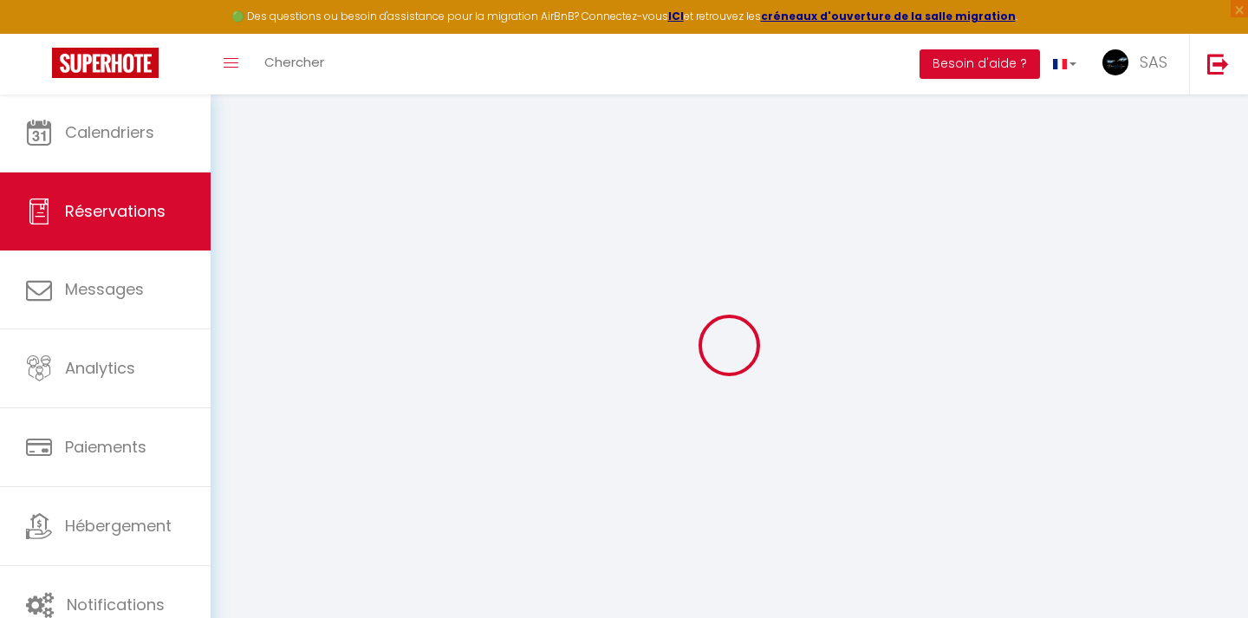
checkbox input "false"
type textarea "Double réservation au même nom,"
type textarea "Client blacklisté : réservé 2 fois la même date, puis nombreux mails pour signa…"
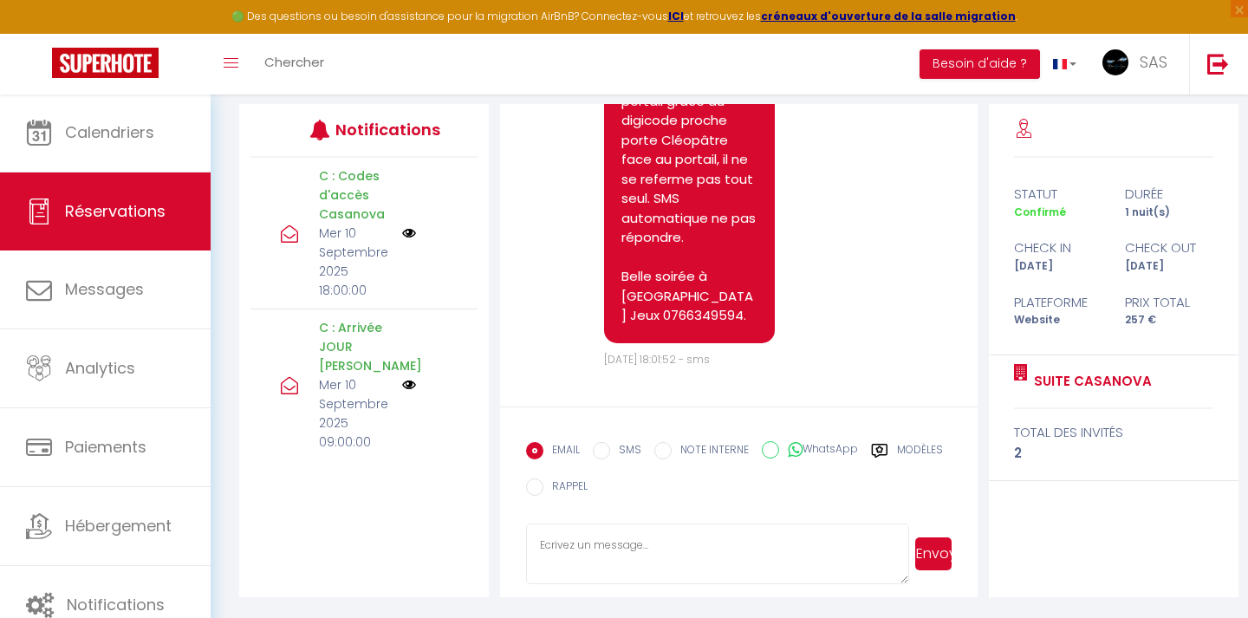
scroll to position [216, 0]
